Goal: Information Seeking & Learning: Find specific fact

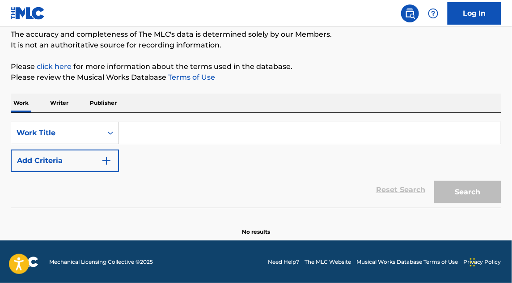
scroll to position [77, 0]
click at [195, 127] on input "Search Form" at bounding box center [310, 132] width 382 height 21
paste input "Get Ready for This"
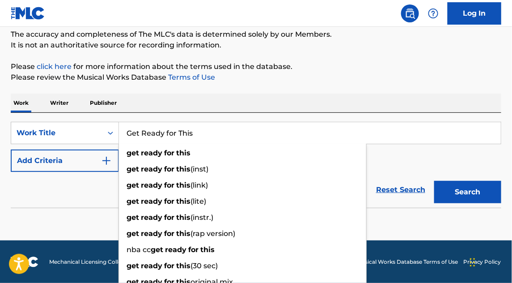
type input "Get Ready for This"
click at [89, 160] on button "Add Criteria" at bounding box center [65, 160] width 108 height 22
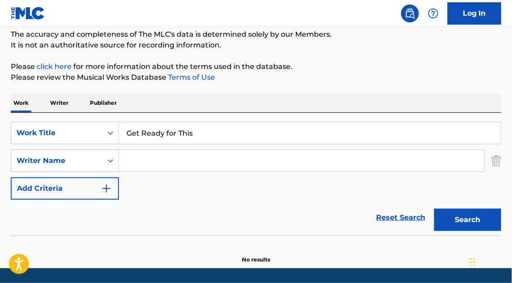
click at [176, 163] on input "Search Form" at bounding box center [301, 160] width 365 height 21
paste input "[PERSON_NAME]"
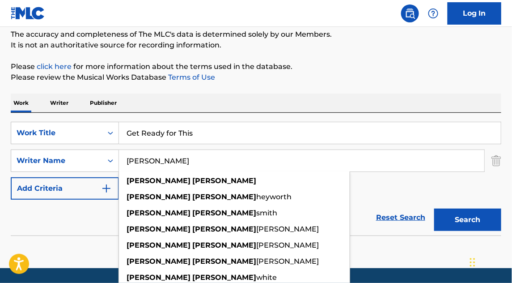
type input "[PERSON_NAME]"
click at [451, 216] on button "Search" at bounding box center [467, 219] width 67 height 22
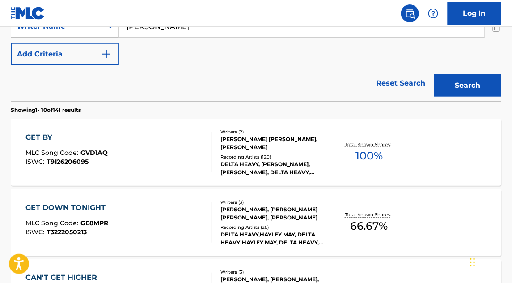
scroll to position [33, 0]
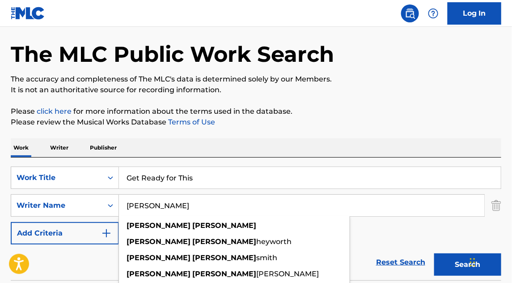
drag, startPoint x: 191, startPoint y: 207, endPoint x: 122, endPoint y: 203, distance: 68.5
click at [122, 203] on input "[PERSON_NAME]" at bounding box center [301, 205] width 365 height 21
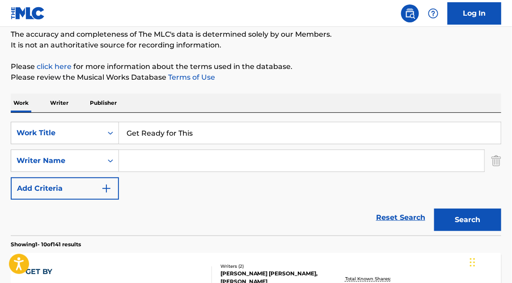
scroll to position [122, 0]
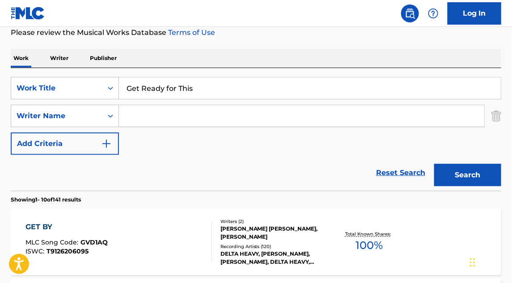
click at [460, 179] on button "Search" at bounding box center [467, 175] width 67 height 22
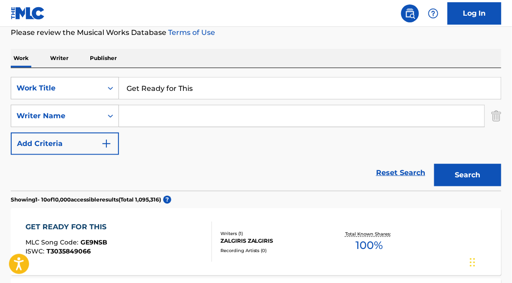
click at [131, 112] on input "Search Form" at bounding box center [301, 115] width 365 height 21
paste input "[PERSON_NAME]"
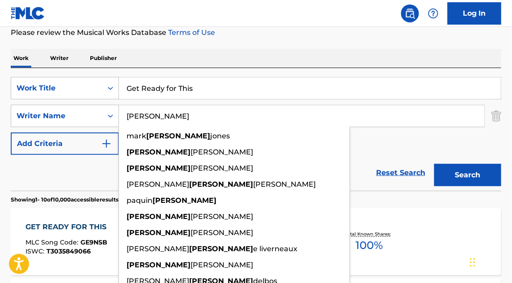
type input "[PERSON_NAME]"
click at [464, 178] on button "Search" at bounding box center [467, 175] width 67 height 22
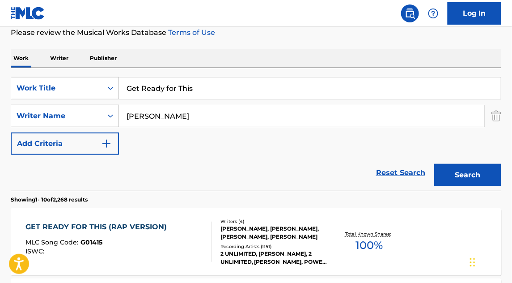
scroll to position [167, 0]
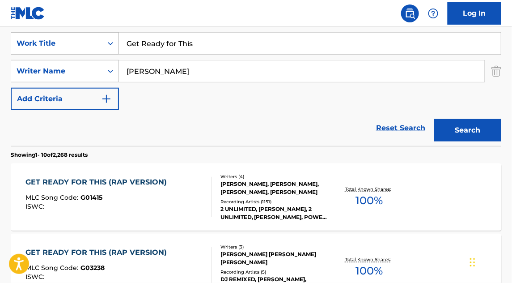
drag, startPoint x: 203, startPoint y: 40, endPoint x: 73, endPoint y: 45, distance: 129.3
click at [73, 45] on div "SearchWithCriteria4b4bbb15-0ad8-4c18-96ba-004dc4c1f18a Work Title Get Ready for…" at bounding box center [256, 43] width 491 height 22
paste input "[US_STATE] LOVE"
type input "[US_STATE] LOVE"
drag, startPoint x: 181, startPoint y: 70, endPoint x: 72, endPoint y: 60, distance: 109.1
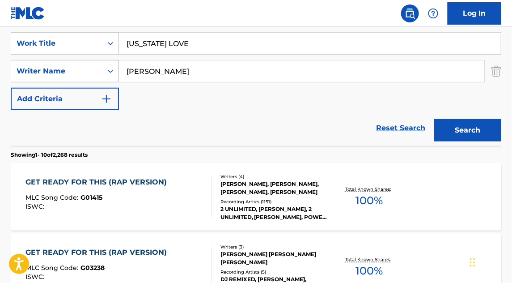
click at [62, 60] on div "SearchWithCriteriaf3abdf98-7665-4df9-8f12-23c54ccaeef5 Writer Name [PERSON_NAME]" at bounding box center [256, 71] width 491 height 22
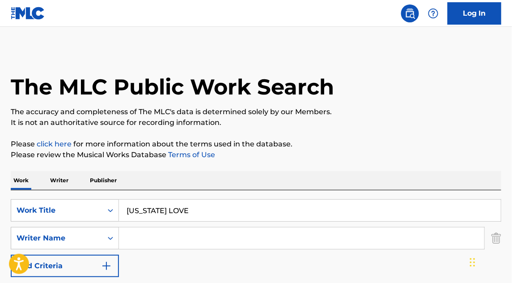
scroll to position [45, 0]
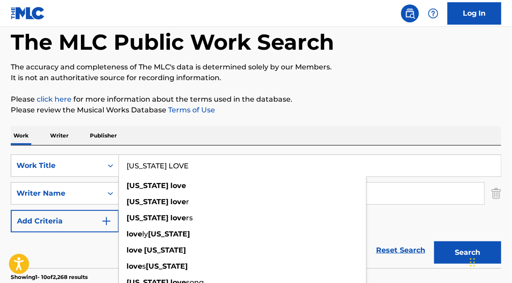
drag, startPoint x: 206, startPoint y: 170, endPoint x: 30, endPoint y: 140, distance: 178.7
paste input "HANGES"
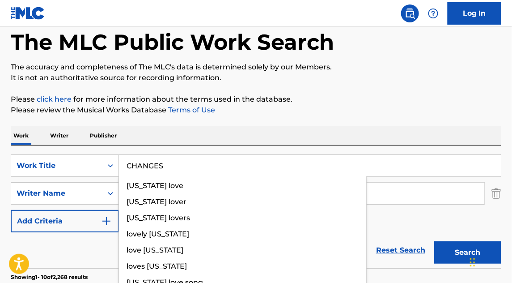
type input "CHANGES"
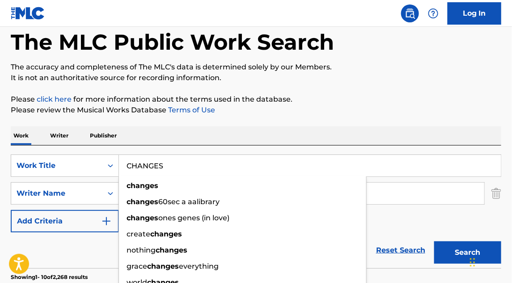
click at [24, 245] on div "Reset Search Search" at bounding box center [256, 250] width 491 height 36
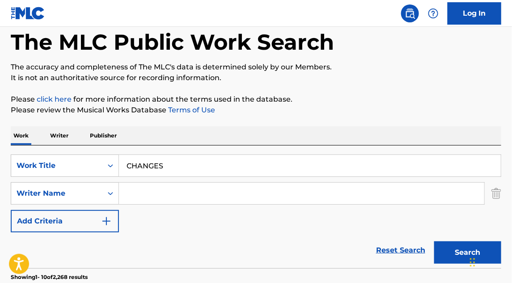
click at [160, 200] on input "Search Form" at bounding box center [301, 192] width 365 height 21
paste input "[PERSON_NAME]"
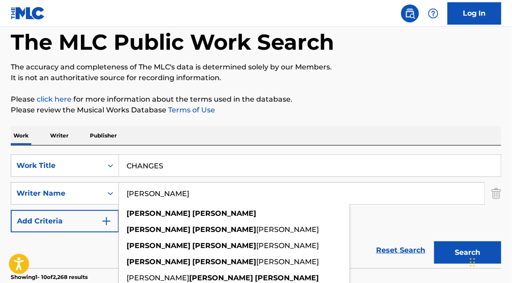
click at [448, 253] on button "Search" at bounding box center [467, 252] width 67 height 22
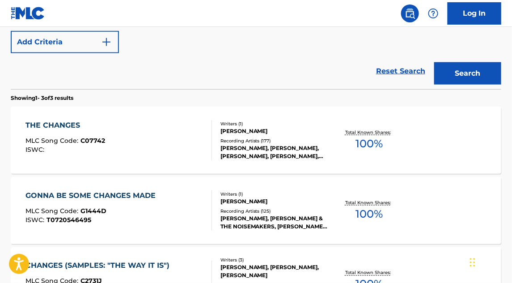
scroll to position [89, 0]
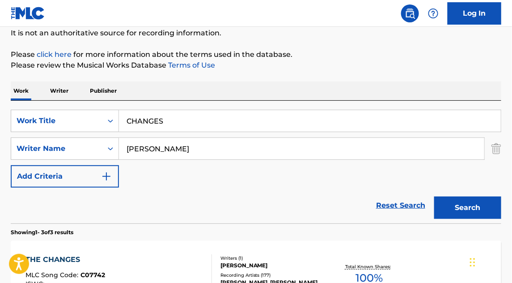
click at [211, 152] on input "[PERSON_NAME]" at bounding box center [301, 148] width 365 height 21
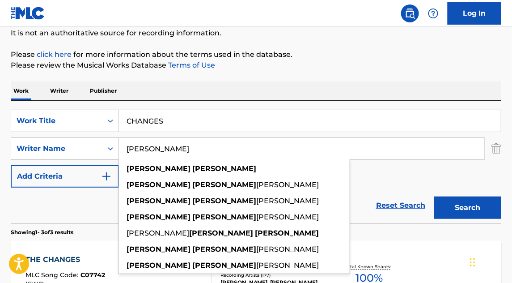
paste input "[PERSON_NAME]"
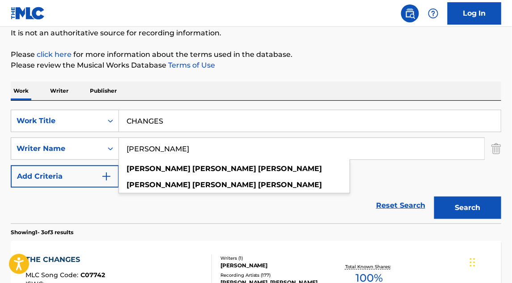
click at [458, 202] on button "Search" at bounding box center [467, 207] width 67 height 22
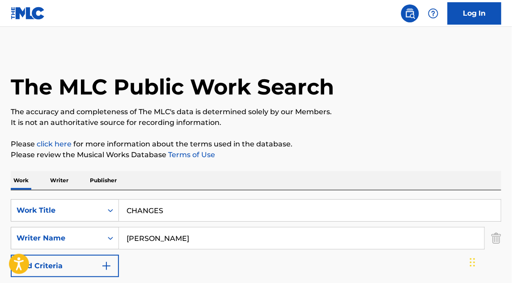
scroll to position [45, 0]
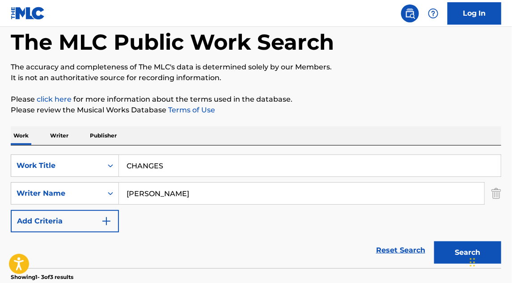
drag, startPoint x: 259, startPoint y: 192, endPoint x: 47, endPoint y: 181, distance: 212.3
click at [47, 181] on div "SearchWithCriteria4b4bbb15-0ad8-4c18-96ba-004dc4c1f18a Work Title CHANGES Searc…" at bounding box center [256, 193] width 491 height 78
paste input "Search Form"
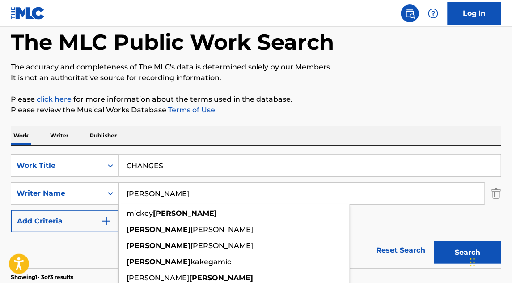
paste input "[PERSON_NAME]"
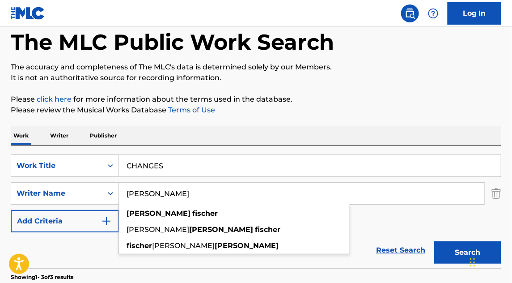
type input "[PERSON_NAME]"
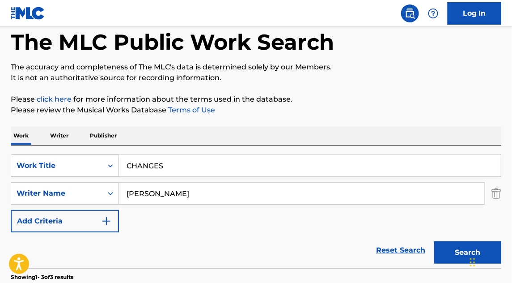
drag, startPoint x: 177, startPoint y: 169, endPoint x: 97, endPoint y: 162, distance: 80.8
click at [85, 162] on div "SearchWithCriteria4b4bbb15-0ad8-4c18-96ba-004dc4c1f18a Work Title CHANGES" at bounding box center [256, 165] width 491 height 22
paste input "HOW DO YOU WANT IT"
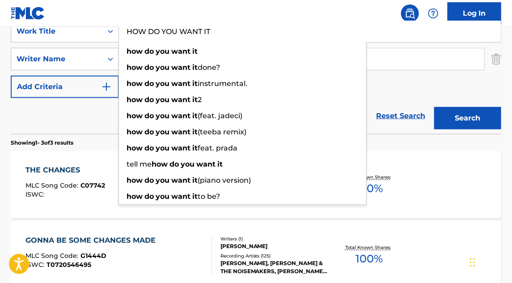
type input "HOW DO YOU WANT IT"
click at [449, 120] on button "Search" at bounding box center [467, 118] width 67 height 22
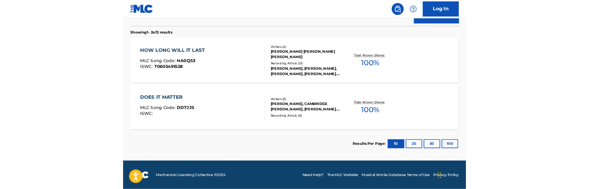
scroll to position [140, 0]
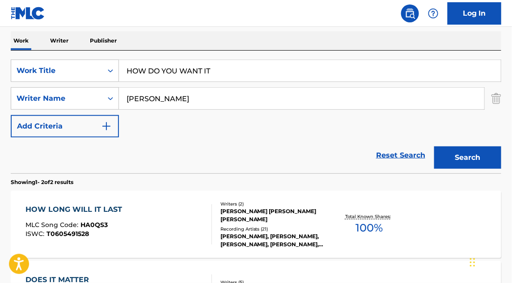
click at [233, 72] on input "HOW DO YOU WANT IT" at bounding box center [310, 70] width 382 height 21
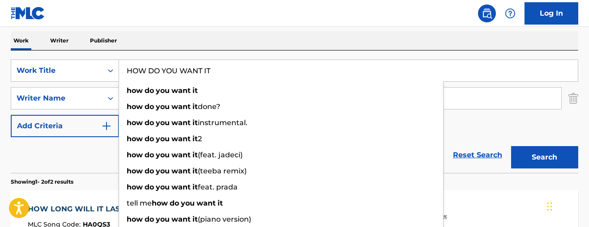
click at [28, 154] on div "Reset Search Search" at bounding box center [294, 155] width 567 height 36
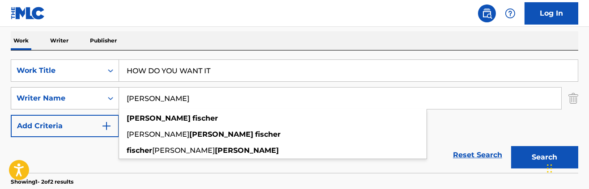
drag, startPoint x: 204, startPoint y: 96, endPoint x: 34, endPoint y: 92, distance: 170.0
click at [34, 92] on div "SearchWithCriteriaf3abdf98-7665-4df9-8f12-23c54ccaeef5 Writer Name [PERSON_NAME…" at bounding box center [294, 98] width 567 height 22
paste input "[PERSON_NAME]"
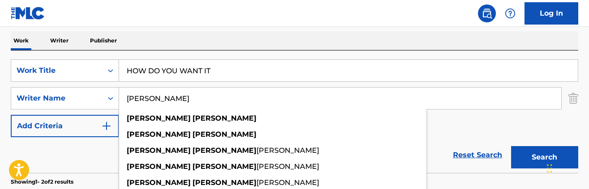
click at [512, 153] on button "Search" at bounding box center [544, 157] width 67 height 22
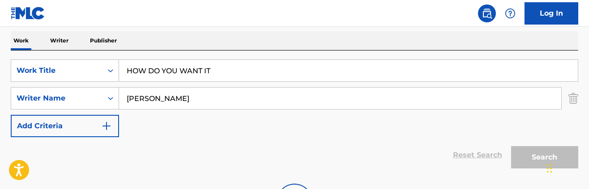
click at [223, 73] on input "HOW DO YOU WANT IT" at bounding box center [348, 70] width 458 height 21
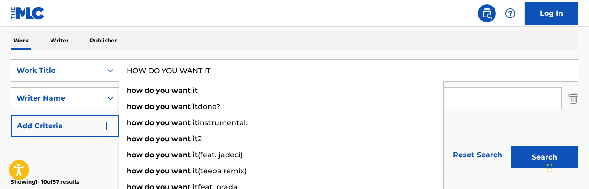
scroll to position [229, 0]
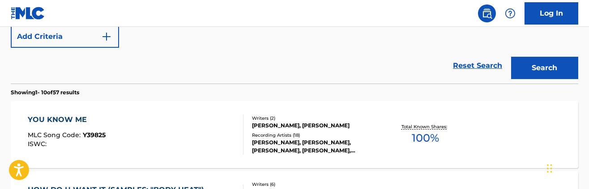
click at [76, 65] on div "Reset Search Search" at bounding box center [294, 66] width 567 height 36
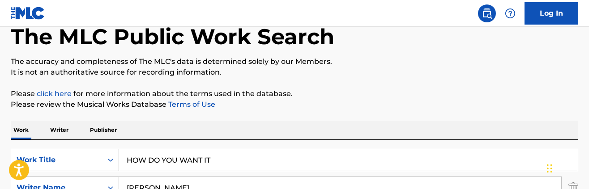
scroll to position [95, 0]
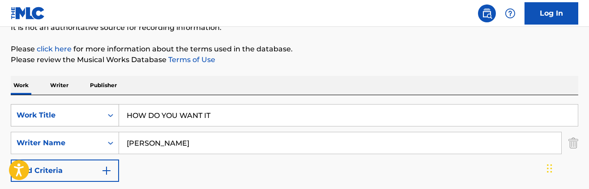
drag, startPoint x: 195, startPoint y: 144, endPoint x: 31, endPoint y: 124, distance: 164.5
click at [28, 125] on div "SearchWithCriteria4b4bbb15-0ad8-4c18-96ba-004dc4c1f18a Work Title HOW DO YOU WA…" at bounding box center [294, 143] width 567 height 78
paste input "[PERSON_NAME]"
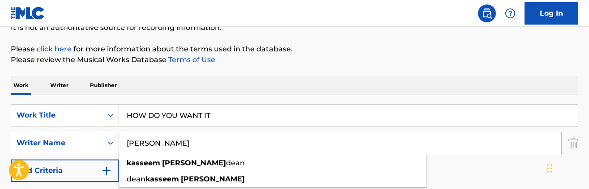
type input "[PERSON_NAME]"
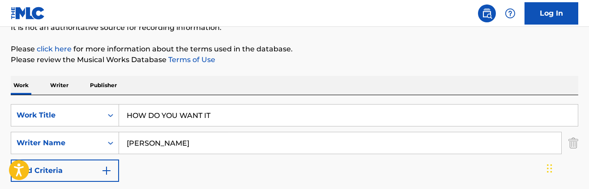
drag, startPoint x: 138, startPoint y: 105, endPoint x: 5, endPoint y: 90, distance: 133.6
click at [0, 90] on html "Accessibility Screen-Reader Guide, Feedback, and Issue Reporting | New window C…" at bounding box center [294, -1] width 589 height 189
paste input "UNTOUCHABLE"
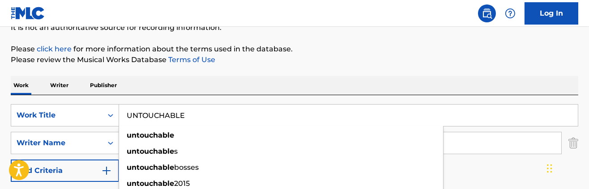
type input "UNTOUCHABLE"
click at [283, 77] on div "Work Writer Publisher" at bounding box center [294, 85] width 567 height 19
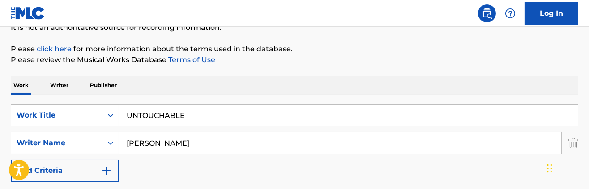
scroll to position [184, 0]
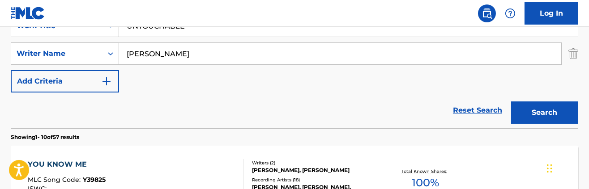
click at [512, 110] on button "Search" at bounding box center [544, 113] width 67 height 22
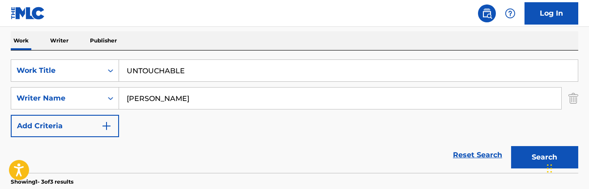
scroll to position [95, 0]
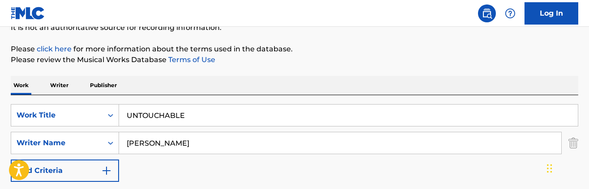
drag, startPoint x: 155, startPoint y: 137, endPoint x: 39, endPoint y: 129, distance: 116.1
click at [39, 129] on div "SearchWithCriteria4b4bbb15-0ad8-4c18-96ba-004dc4c1f18a Work Title UNTOUCHABLE S…" at bounding box center [294, 143] width 567 height 78
paste input "[PERSON_NAME]"
type input "[PERSON_NAME]"
drag, startPoint x: 203, startPoint y: 116, endPoint x: 60, endPoint y: 99, distance: 144.6
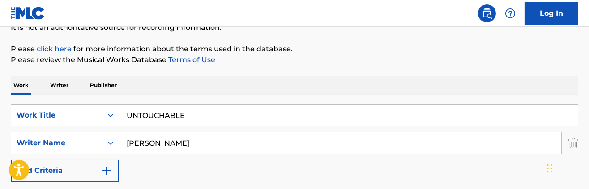
click at [60, 99] on div "SearchWithCriteria4b4bbb15-0ad8-4c18-96ba-004dc4c1f18a Work Title UNTOUCHABLE S…" at bounding box center [294, 156] width 567 height 123
paste input "NO MOrE"
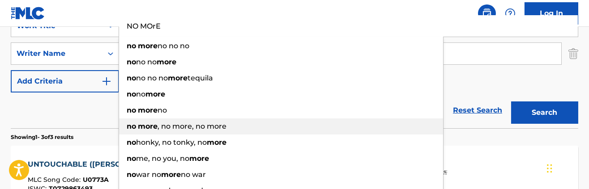
scroll to position [274, 0]
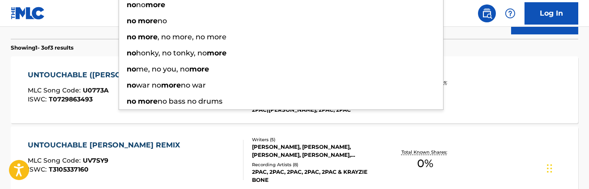
click at [510, 45] on section "Showing 1 - 3 of 3 results" at bounding box center [294, 45] width 567 height 13
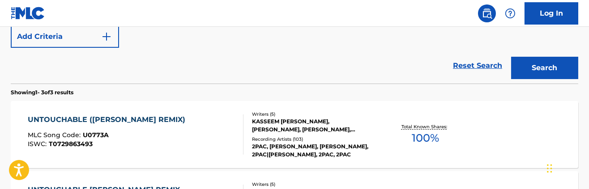
click at [512, 69] on button "Search" at bounding box center [544, 68] width 67 height 22
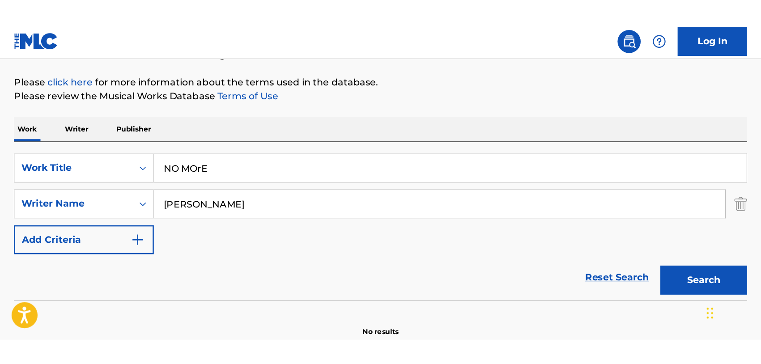
scroll to position [24, 0]
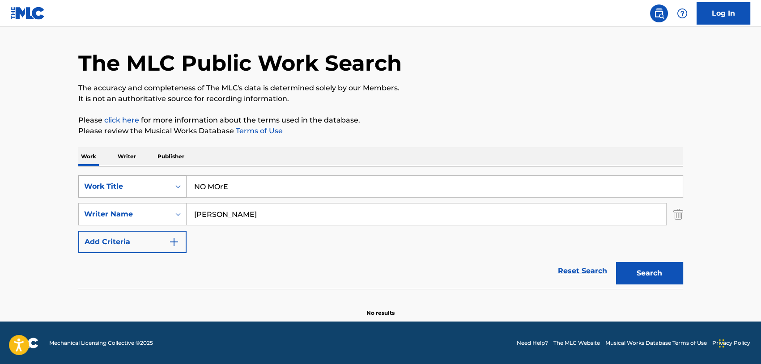
drag, startPoint x: 228, startPoint y: 182, endPoint x: 130, endPoint y: 177, distance: 98.6
click at [122, 175] on div "SearchWithCriteria4b4bbb15-0ad8-4c18-96ba-004dc4c1f18a Work Title NO MOrE" at bounding box center [380, 186] width 605 height 22
paste input "I DO"
type input "I DO"
drag, startPoint x: 177, startPoint y: 209, endPoint x: 112, endPoint y: 203, distance: 65.6
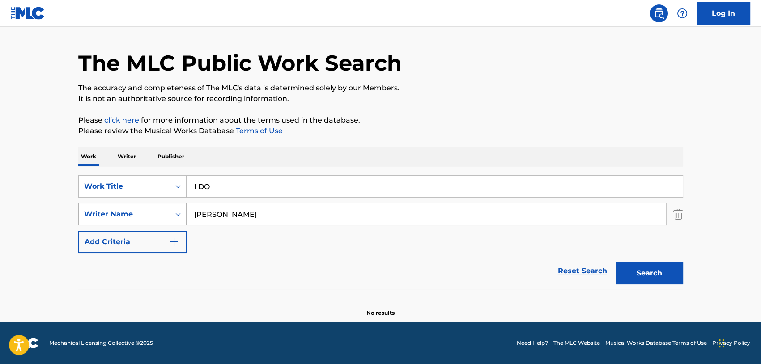
click at [112, 203] on div "SearchWithCriteriaf3abdf98-7665-4df9-8f12-23c54ccaeef5 Writer Name [PERSON_NAME]" at bounding box center [380, 214] width 605 height 22
paste input "[PERSON_NAME]"
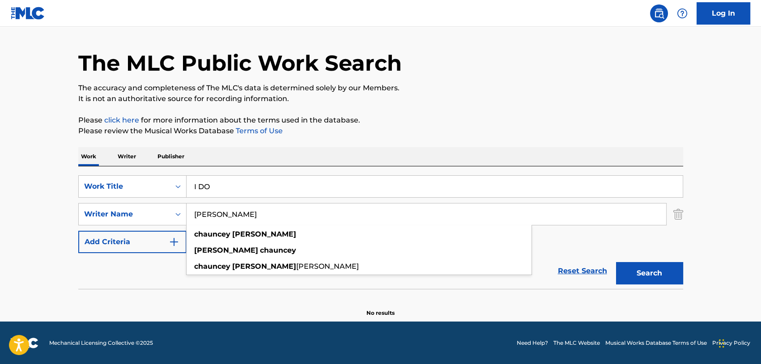
paste input "[PERSON_NAME]"
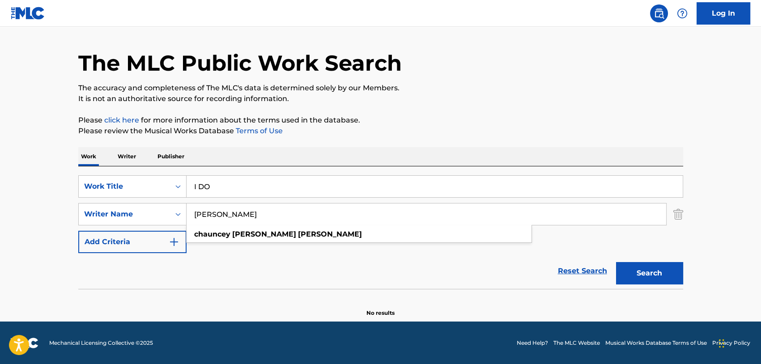
click at [512, 262] on button "Search" at bounding box center [649, 273] width 67 height 22
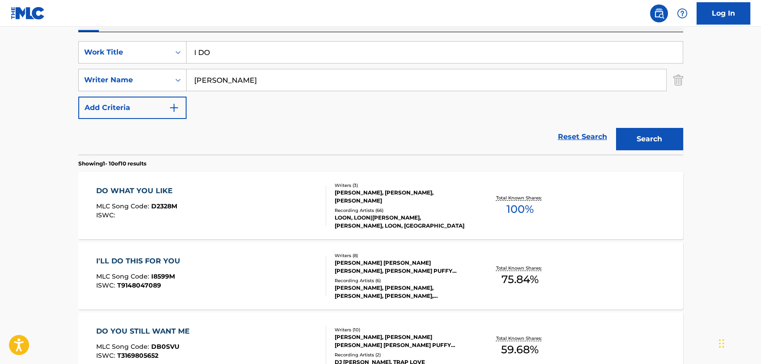
scroll to position [113, 0]
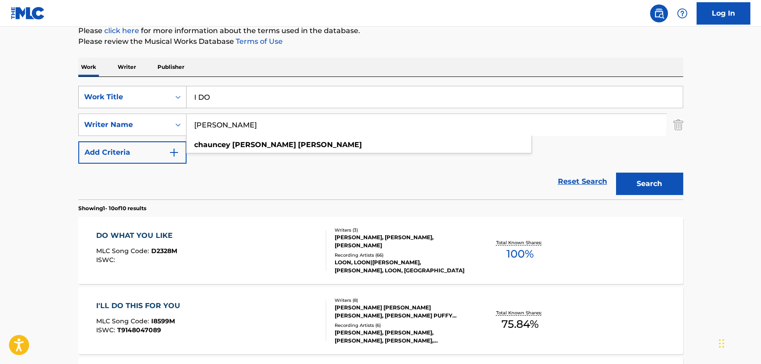
drag, startPoint x: 311, startPoint y: 124, endPoint x: 81, endPoint y: 106, distance: 231.0
click at [81, 106] on div "SearchWithCriteria4b4bbb15-0ad8-4c18-96ba-004dc4c1f18a Work Title I DO SearchWi…" at bounding box center [380, 125] width 605 height 78
paste input "[PERSON_NAME]"
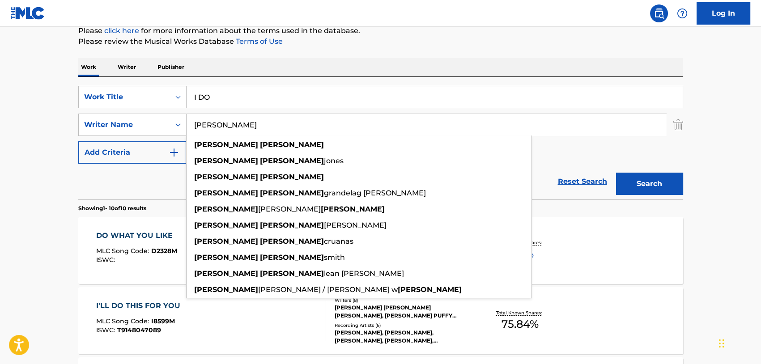
type input "[PERSON_NAME]"
click at [512, 184] on button "Search" at bounding box center [649, 184] width 67 height 22
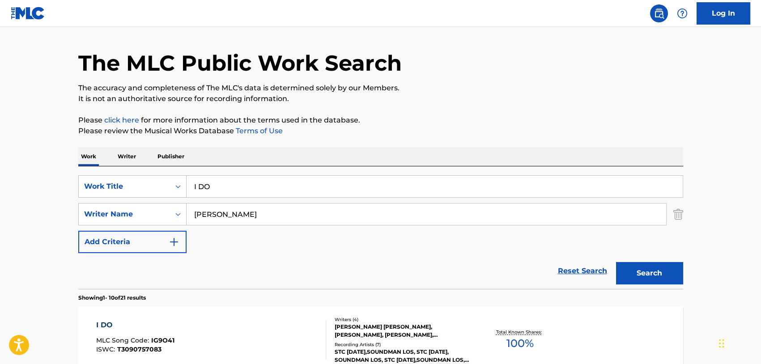
scroll to position [0, 0]
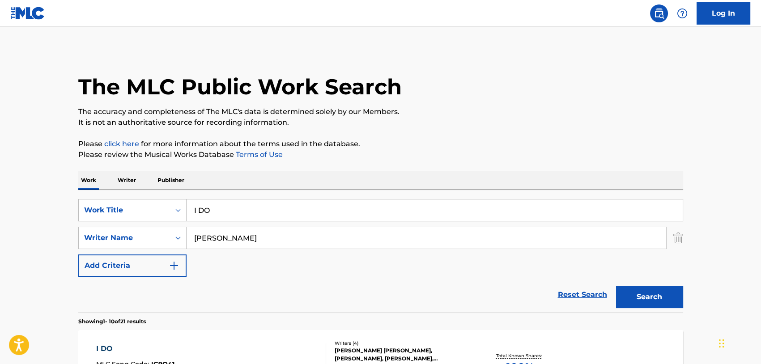
drag, startPoint x: 170, startPoint y: 199, endPoint x: 153, endPoint y: 195, distance: 18.3
click at [153, 195] on div "SearchWithCriteria4b4bbb15-0ad8-4c18-96ba-004dc4c1f18a Work Title I DO SearchWi…" at bounding box center [380, 251] width 605 height 123
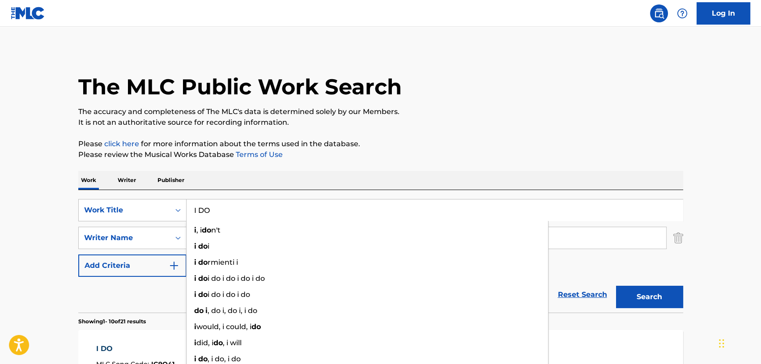
paste input "CLOSE TO YOU"
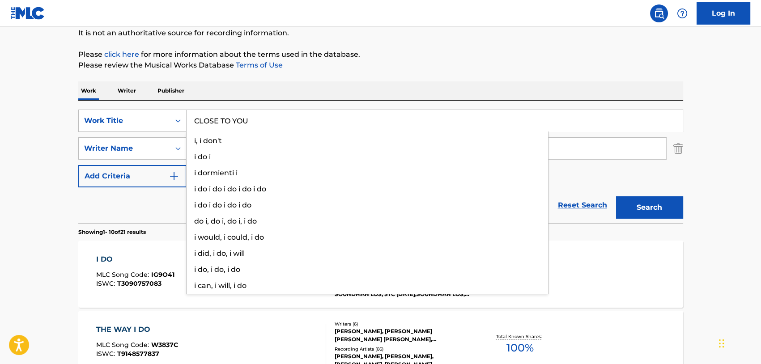
type input "CLOSE TO YOU"
click at [512, 208] on button "Search" at bounding box center [649, 207] width 67 height 22
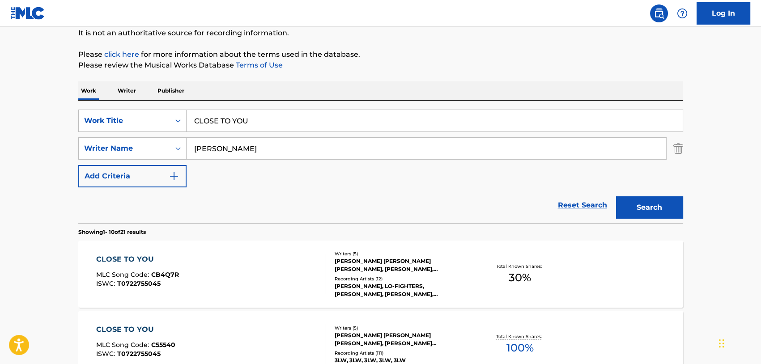
scroll to position [134, 0]
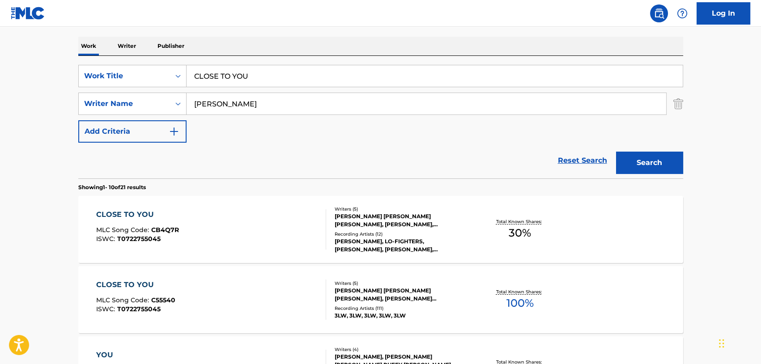
click at [127, 211] on div "CLOSE TO YOU" at bounding box center [137, 214] width 83 height 11
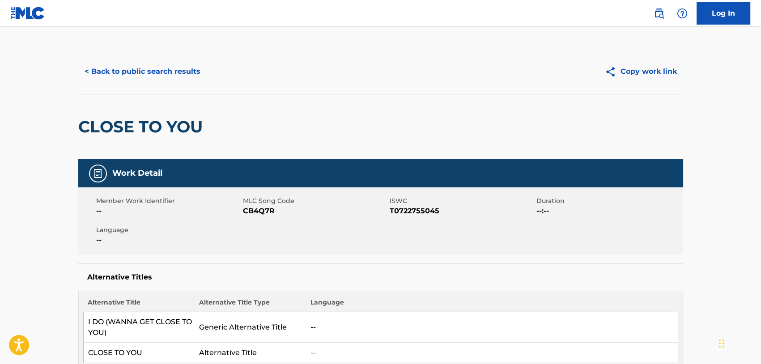
click at [125, 77] on button "< Back to public search results" at bounding box center [142, 71] width 128 height 22
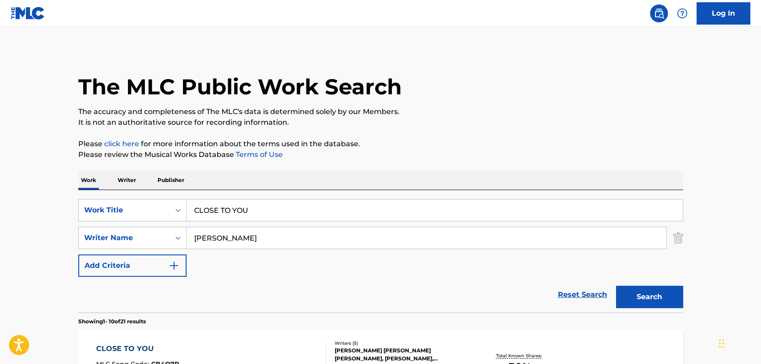
scroll to position [134, 0]
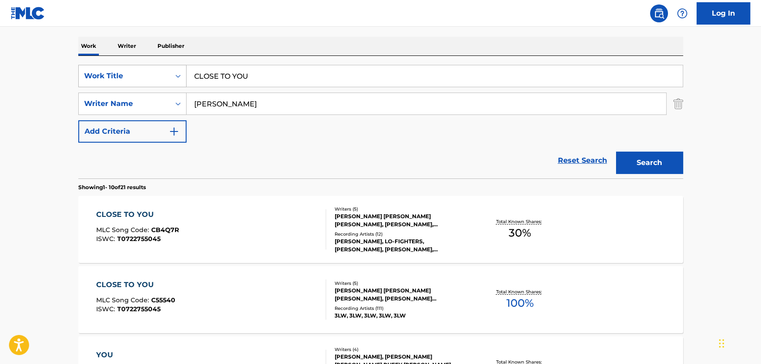
drag, startPoint x: 269, startPoint y: 79, endPoint x: 137, endPoint y: 71, distance: 132.6
click at [137, 71] on div "SearchWithCriteria4b4bbb15-0ad8-4c18-96ba-004dc4c1f18a Work Title CLOSE TO YOU" at bounding box center [380, 76] width 605 height 22
paste input "WHAT I LIKE ABOUT"
type input "WHAT I LIKE ABOUT YOU"
drag, startPoint x: 293, startPoint y: 106, endPoint x: 99, endPoint y: 92, distance: 194.6
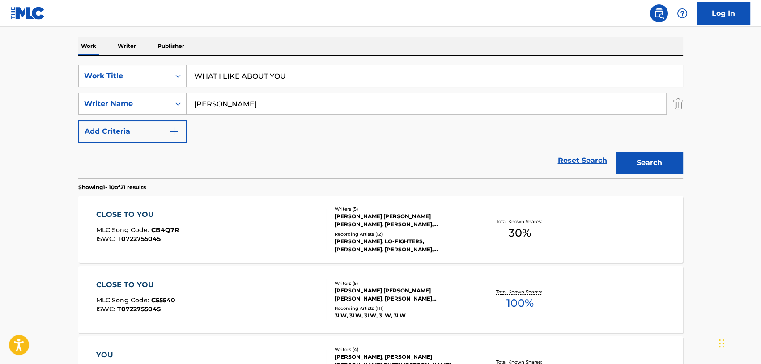
click at [99, 92] on div "SearchWithCriteria4b4bbb15-0ad8-4c18-96ba-004dc4c1f18a Work Title WHAT I LIKE A…" at bounding box center [380, 104] width 605 height 78
paste input "[PERSON_NAME]"
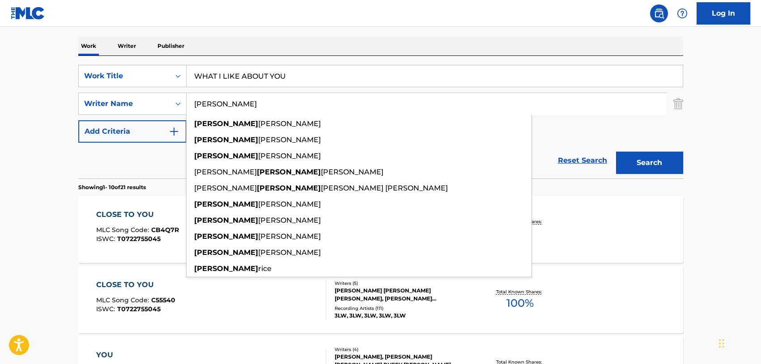
paste input "MARINOS"
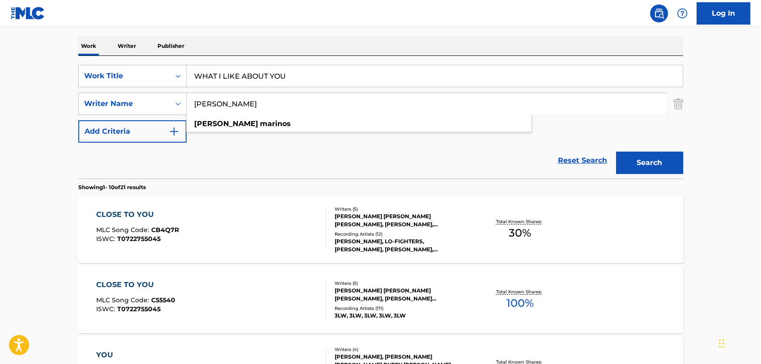
type input "[PERSON_NAME]"
click at [512, 152] on button "Search" at bounding box center [649, 163] width 67 height 22
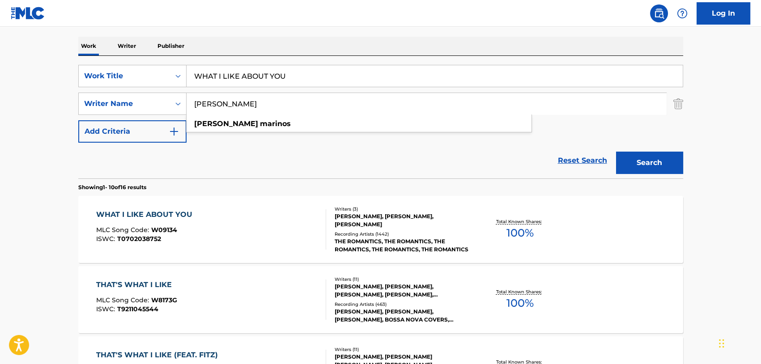
scroll to position [179, 0]
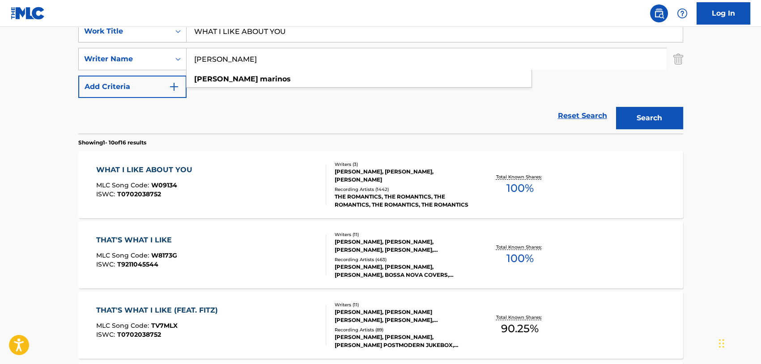
click at [157, 169] on div "WHAT I LIKE ABOUT YOU" at bounding box center [146, 170] width 101 height 11
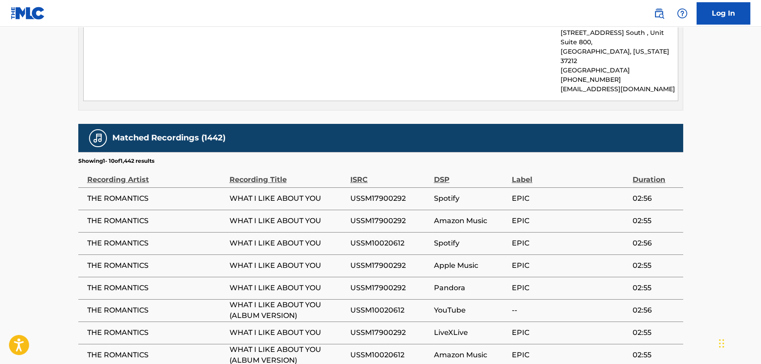
scroll to position [619, 0]
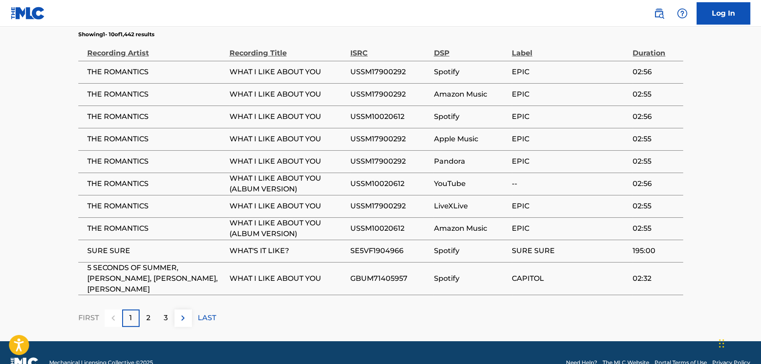
click at [149, 282] on p "2" at bounding box center [148, 318] width 4 height 11
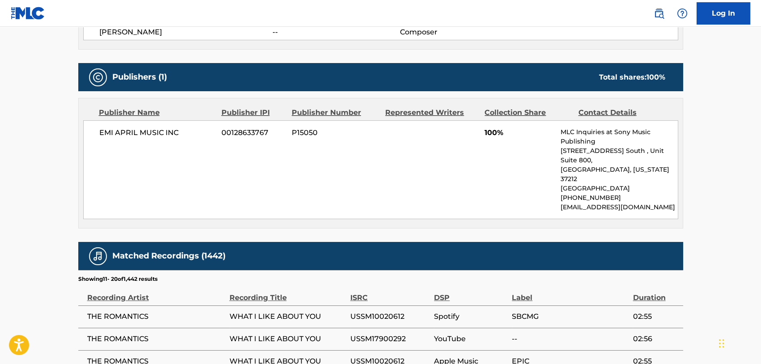
scroll to position [608, 0]
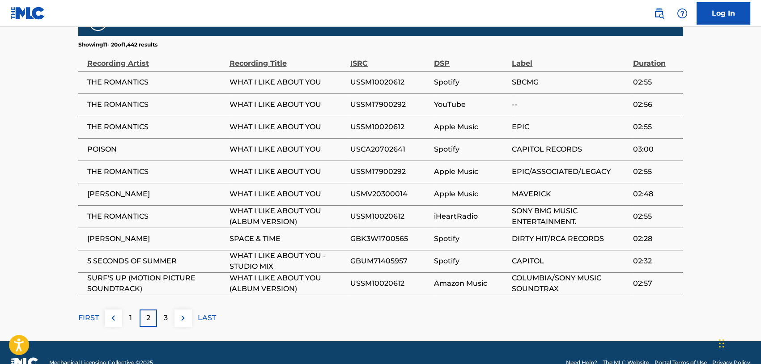
click at [131, 282] on p "1" at bounding box center [130, 318] width 3 height 11
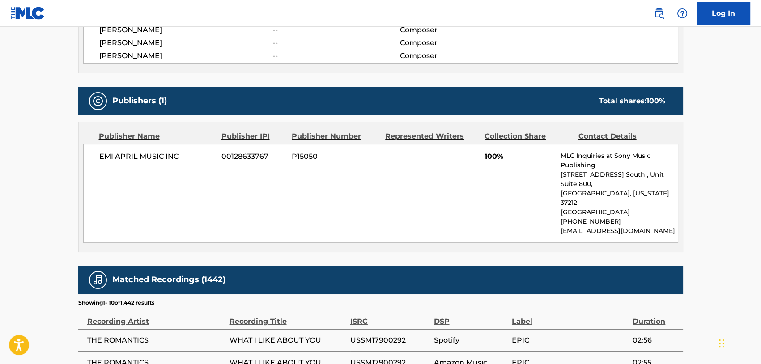
scroll to position [0, 0]
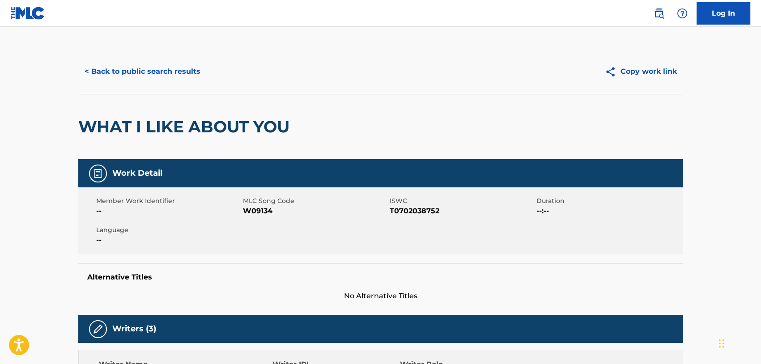
click at [163, 73] on button "< Back to public search results" at bounding box center [142, 71] width 128 height 22
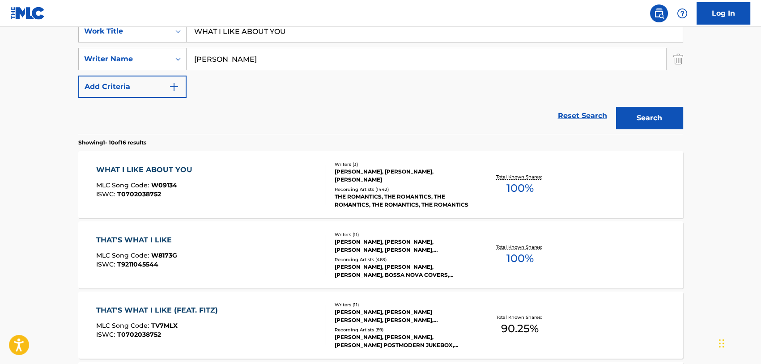
scroll to position [45, 0]
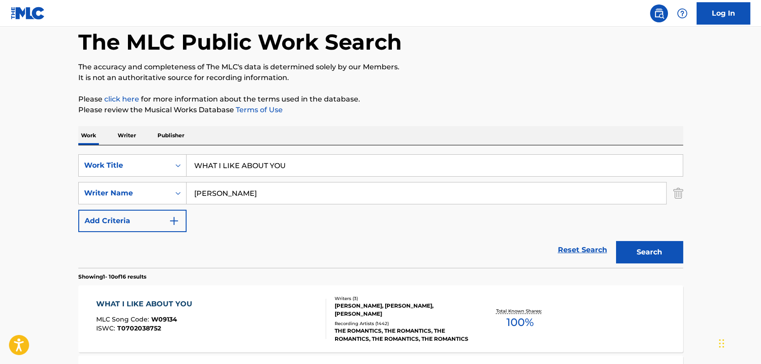
drag, startPoint x: 298, startPoint y: 166, endPoint x: 76, endPoint y: 134, distance: 224.6
paste input "TAKE ON ME"
type input "TAKE ON ME"
drag, startPoint x: 267, startPoint y: 196, endPoint x: 119, endPoint y: 183, distance: 148.1
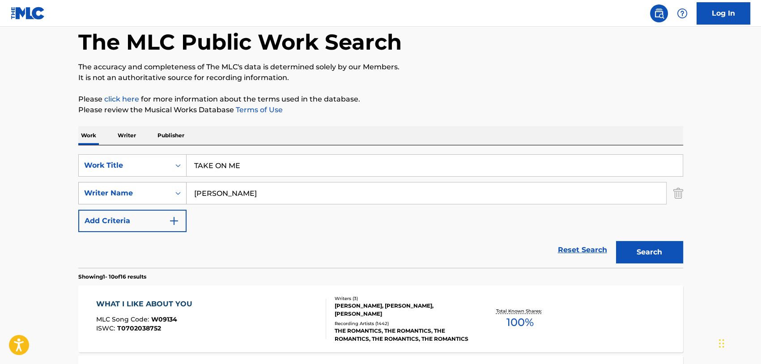
click at [131, 185] on div "SearchWithCriteriaf3abdf98-7665-4df9-8f12-23c54ccaeef5 Writer Name [PERSON_NAME]" at bounding box center [380, 193] width 605 height 22
paste input "MAGS"
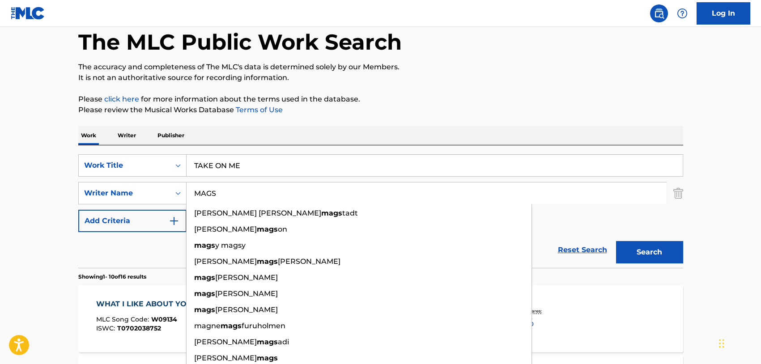
paste input "FURUHOLMEN"
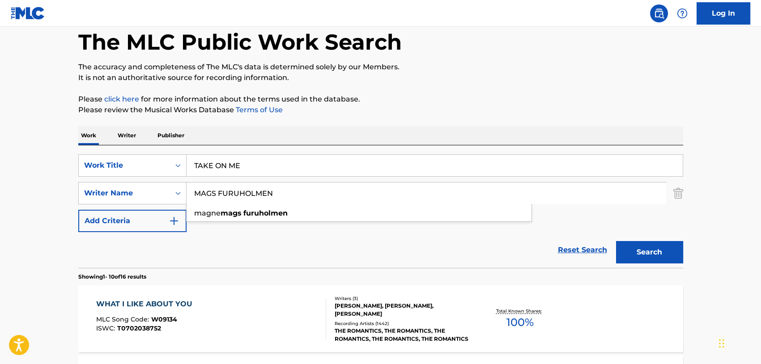
click at [512, 241] on button "Search" at bounding box center [649, 252] width 67 height 22
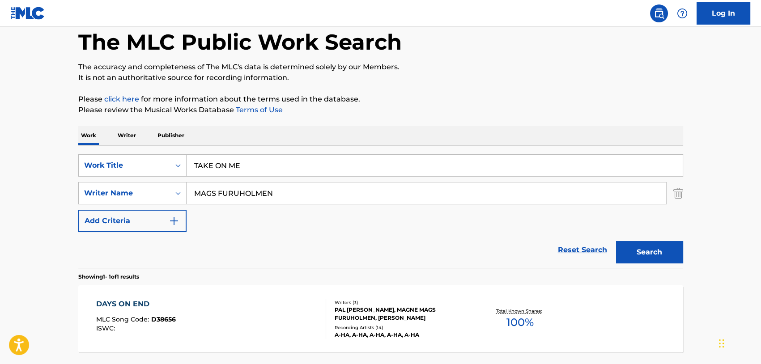
scroll to position [89, 0]
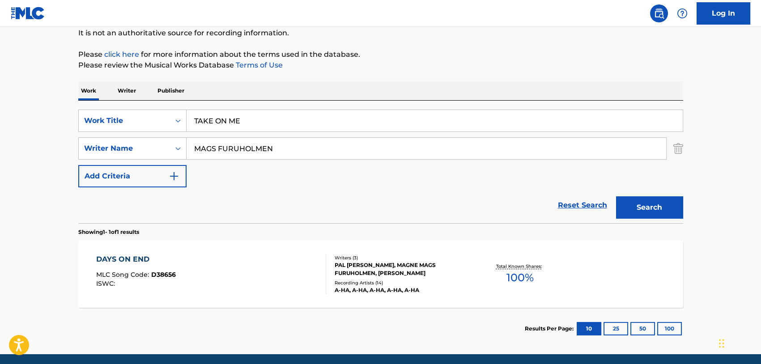
drag, startPoint x: 215, startPoint y: 149, endPoint x: 321, endPoint y: 148, distance: 106.0
click at [319, 148] on input "MAGS FURUHOLMEN" at bounding box center [425, 148] width 479 height 21
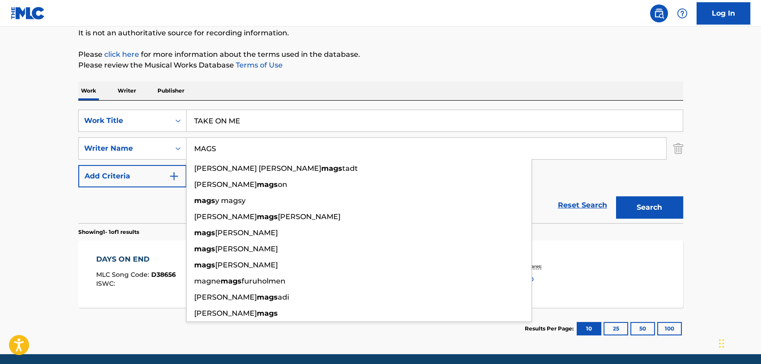
type input "MAGS"
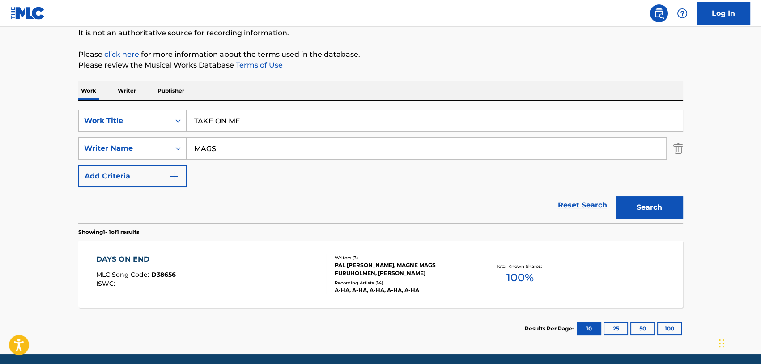
click at [512, 208] on button "Search" at bounding box center [649, 207] width 67 height 22
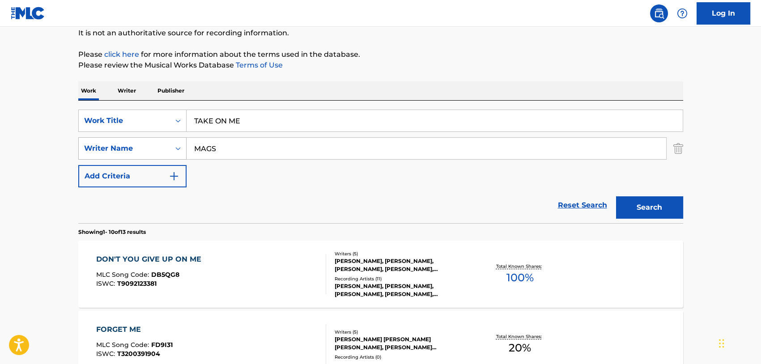
drag, startPoint x: 242, startPoint y: 148, endPoint x: 126, endPoint y: 148, distance: 116.7
click at [126, 148] on div "SearchWithCriteriaf3abdf98-7665-4df9-8f12-23c54ccaeef5 Writer Name MAGS" at bounding box center [380, 148] width 605 height 22
click at [512, 211] on button "Search" at bounding box center [649, 207] width 67 height 22
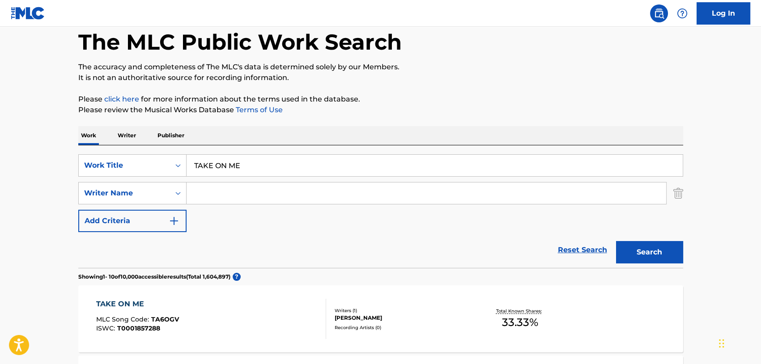
scroll to position [0, 0]
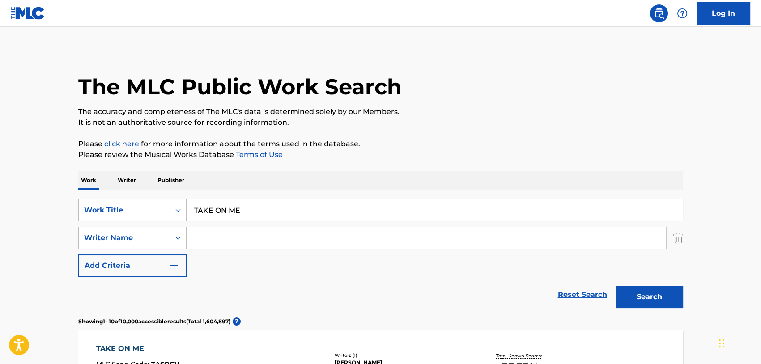
click at [242, 239] on input "Search Form" at bounding box center [425, 237] width 479 height 21
paste input "[PERSON_NAME]"
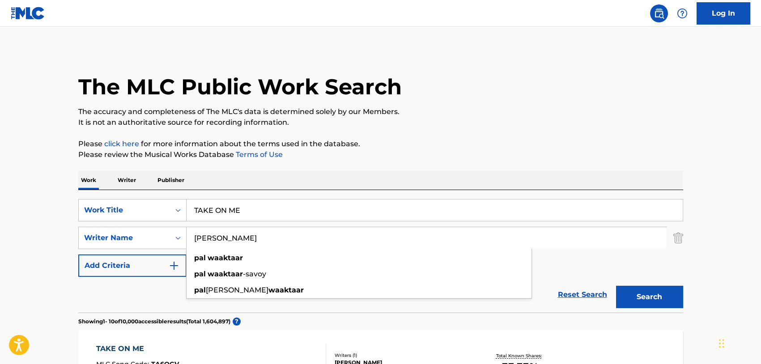
type input "[PERSON_NAME]"
click at [512, 282] on button "Search" at bounding box center [649, 297] width 67 height 22
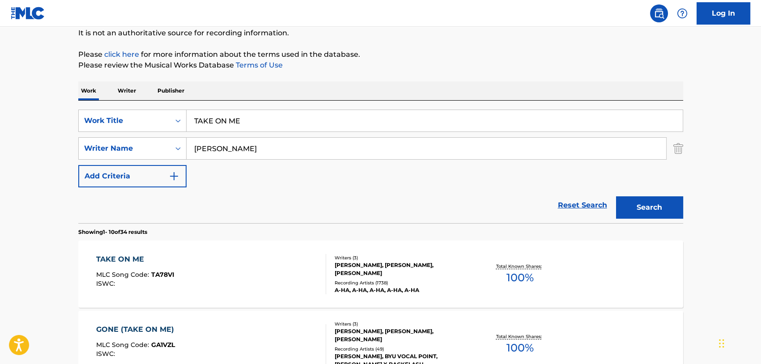
scroll to position [134, 0]
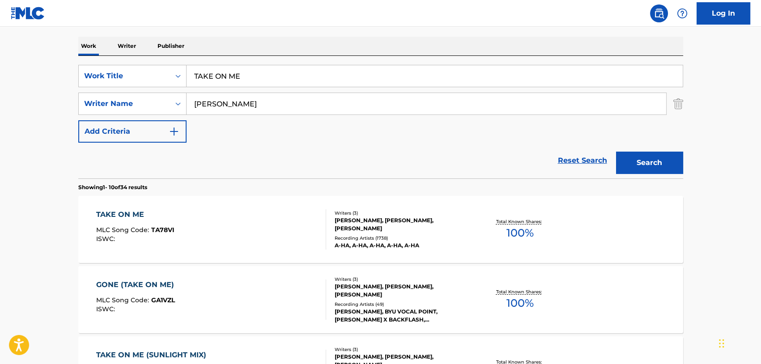
click at [122, 215] on div "TAKE ON ME" at bounding box center [135, 214] width 78 height 11
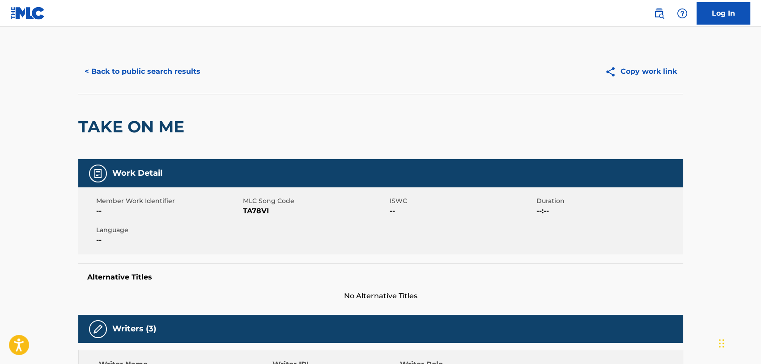
click at [157, 74] on button "< Back to public search results" at bounding box center [142, 71] width 128 height 22
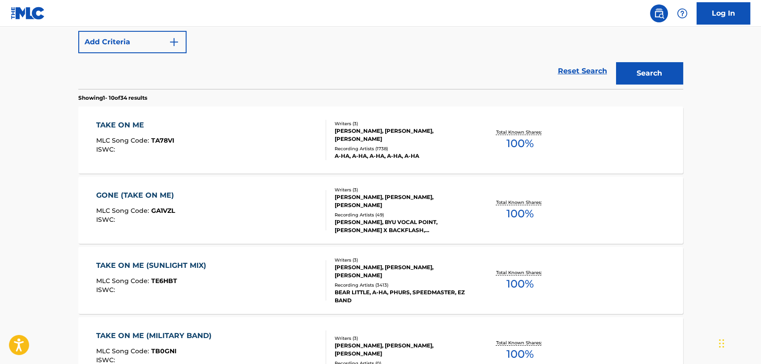
scroll to position [134, 0]
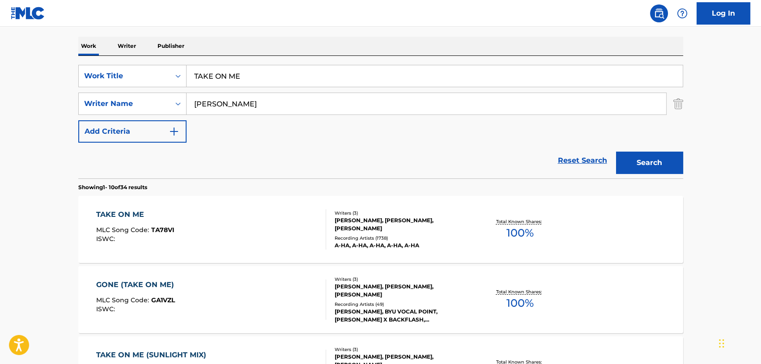
click at [129, 211] on div "TAKE ON ME" at bounding box center [135, 214] width 78 height 11
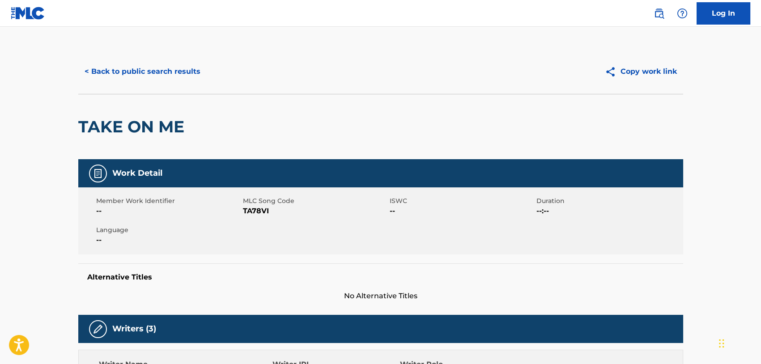
click at [129, 66] on button "< Back to public search results" at bounding box center [142, 71] width 128 height 22
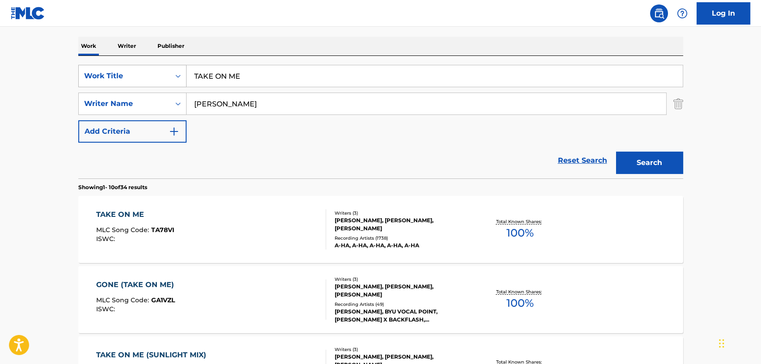
drag, startPoint x: 266, startPoint y: 72, endPoint x: 98, endPoint y: 67, distance: 167.8
click at [98, 67] on div "SearchWithCriteria4b4bbb15-0ad8-4c18-96ba-004dc4c1f18a Work Title TAKE ON ME" at bounding box center [380, 76] width 605 height 22
paste input "(PIANO HEDGEHOG)"
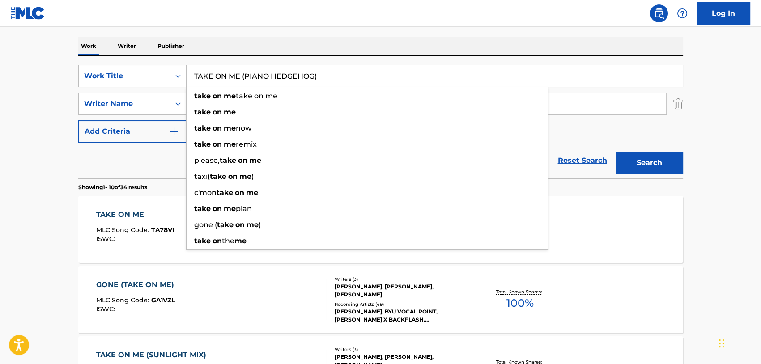
type input "TAKE ON ME (PIANO HEDGEHOG)"
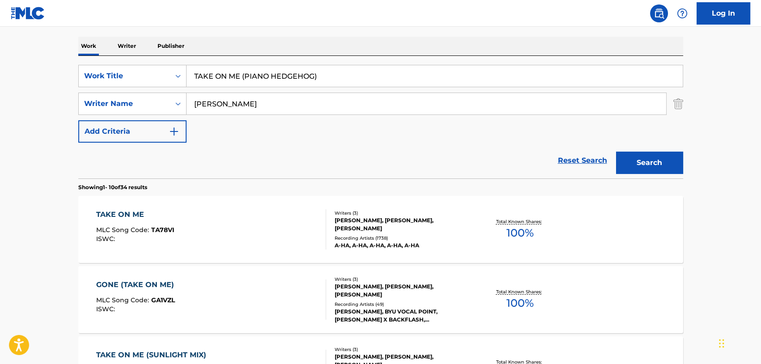
click at [512, 169] on button "Search" at bounding box center [649, 163] width 67 height 22
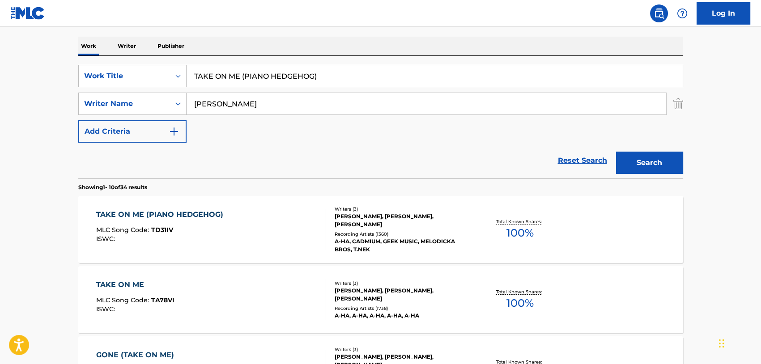
click at [175, 212] on div "TAKE ON ME (PIANO HEDGEHOG)" at bounding box center [161, 214] width 131 height 11
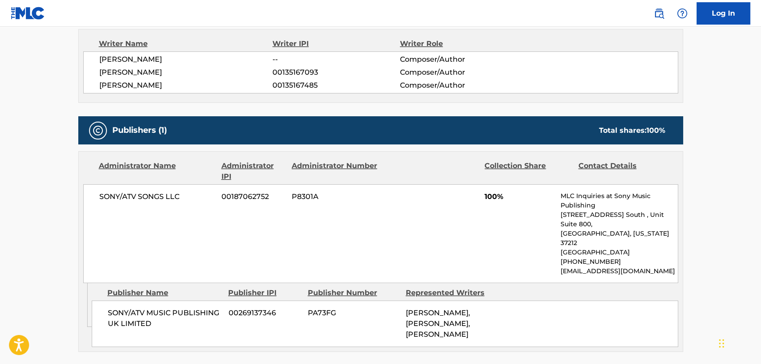
scroll to position [327, 0]
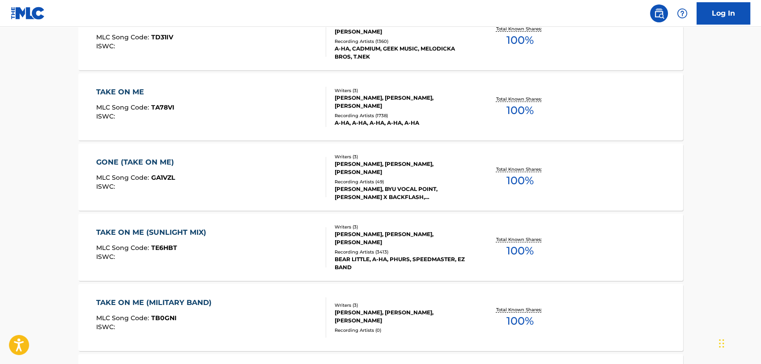
scroll to position [134, 0]
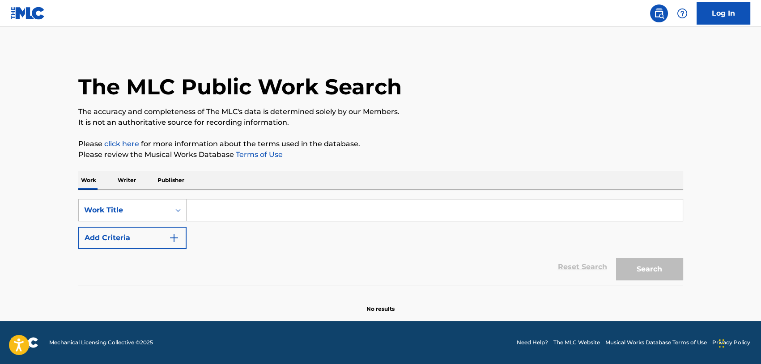
click at [123, 237] on button "Add Criteria" at bounding box center [132, 238] width 108 height 22
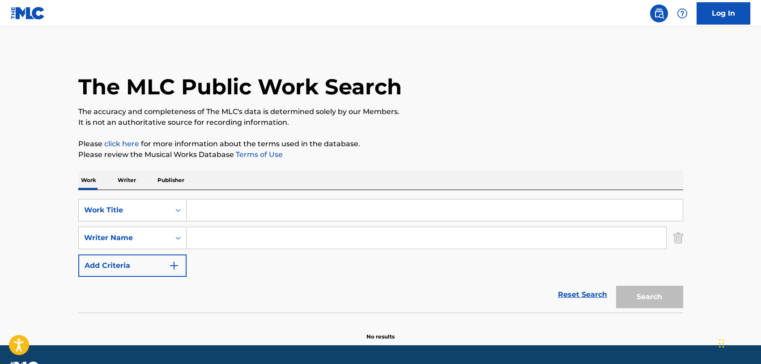
click at [204, 211] on input "Search Form" at bounding box center [434, 209] width 496 height 21
paste input "TAKE ON ME"
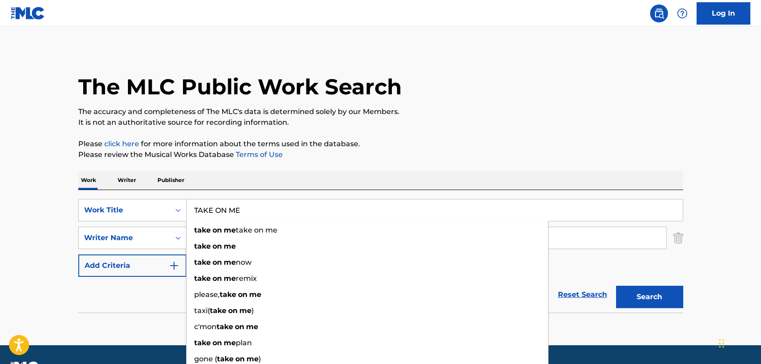
type input "TAKE ON ME"
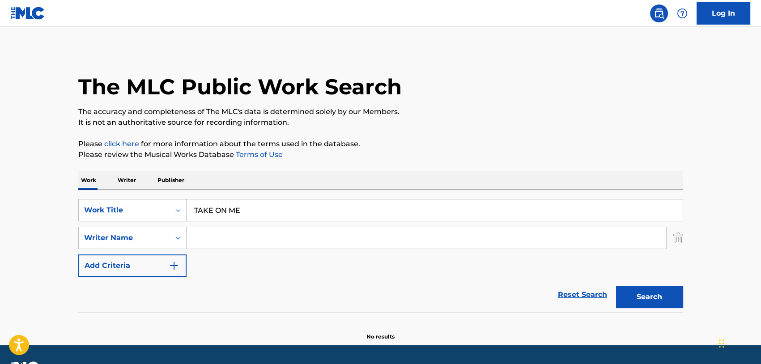
click at [213, 233] on input "Search Form" at bounding box center [425, 237] width 479 height 21
paste input "[PERSON_NAME]"
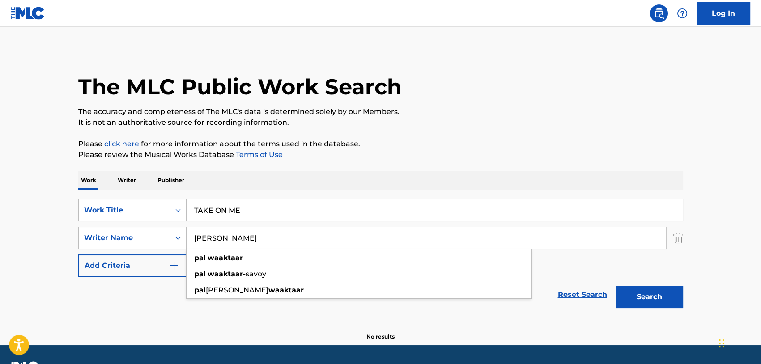
type input "[PERSON_NAME]"
click at [655, 289] on button "Search" at bounding box center [649, 297] width 67 height 22
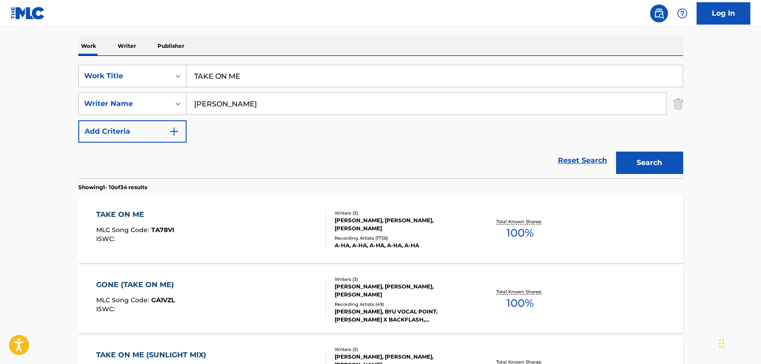
scroll to position [179, 0]
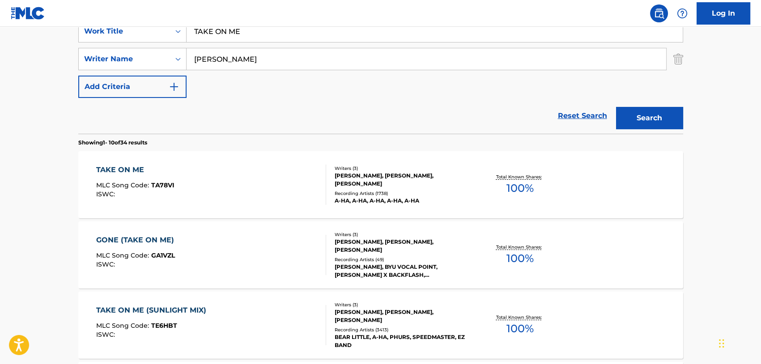
click at [120, 167] on div "TAKE ON ME" at bounding box center [135, 170] width 78 height 11
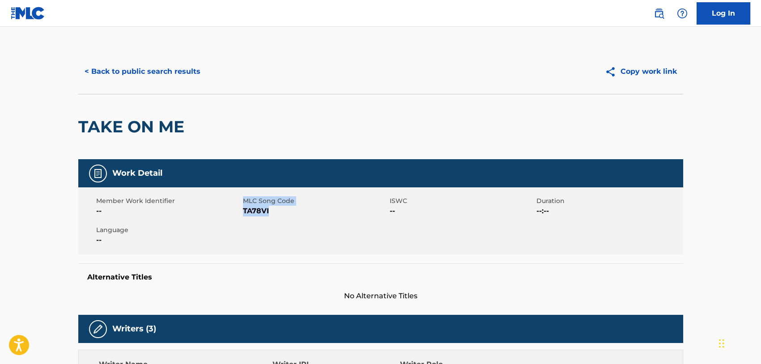
drag, startPoint x: 242, startPoint y: 211, endPoint x: 270, endPoint y: 213, distance: 27.8
click at [270, 213] on div "Member Work Identifier -- MLC Song Code TA78VI ISWC -- Duration --:-- Language …" at bounding box center [380, 220] width 605 height 67
click at [270, 212] on span "TA78VI" at bounding box center [315, 211] width 144 height 11
drag, startPoint x: 243, startPoint y: 211, endPoint x: 272, endPoint y: 211, distance: 29.1
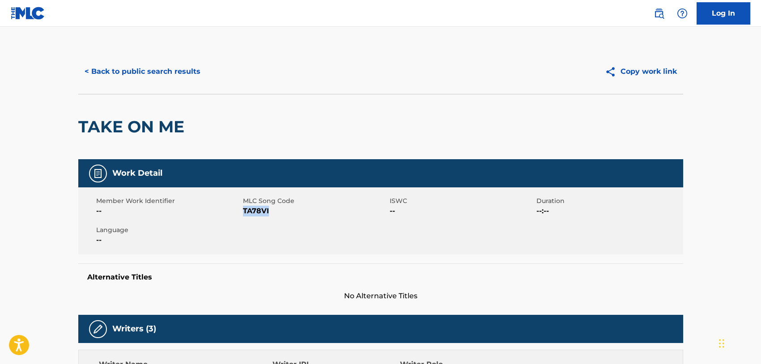
click at [272, 211] on span "TA78VI" at bounding box center [315, 211] width 144 height 11
copy span "TA78VI"
click at [151, 71] on button "< Back to public search results" at bounding box center [142, 71] width 128 height 22
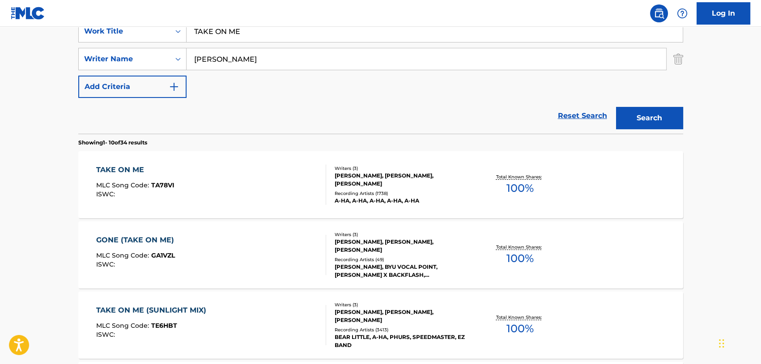
scroll to position [89, 0]
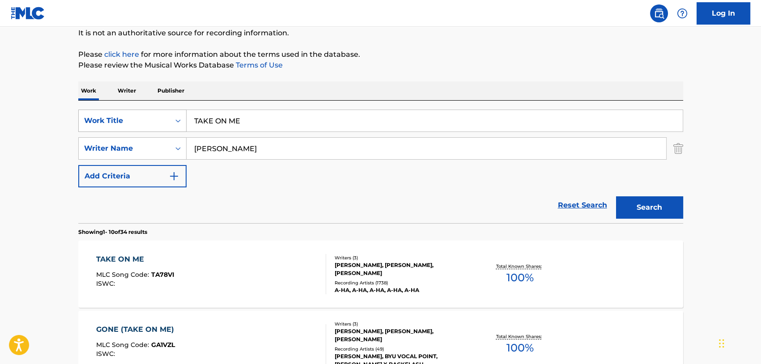
drag, startPoint x: 258, startPoint y: 117, endPoint x: 105, endPoint y: 117, distance: 152.9
click at [105, 117] on div "SearchWithCriteriaef13d441-f4de-4b07-bc99-31a5125e262d Work Title TAKE ON ME" at bounding box center [380, 121] width 605 height 22
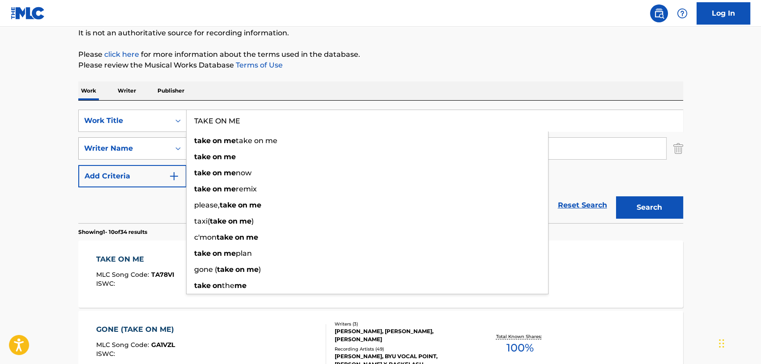
paste input "HE LIVING DAYLIGHTS"
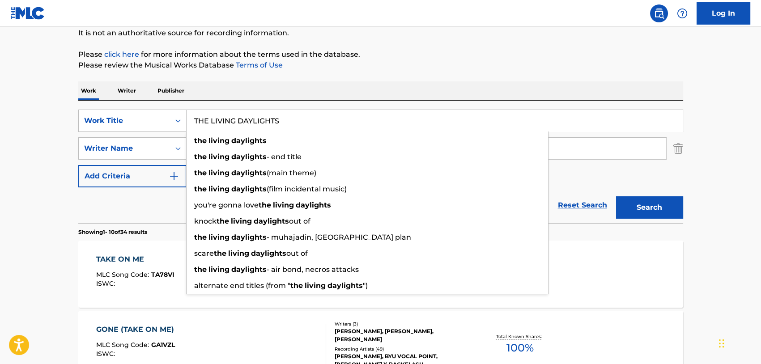
type input "THE LIVING DAYLIGHTS"
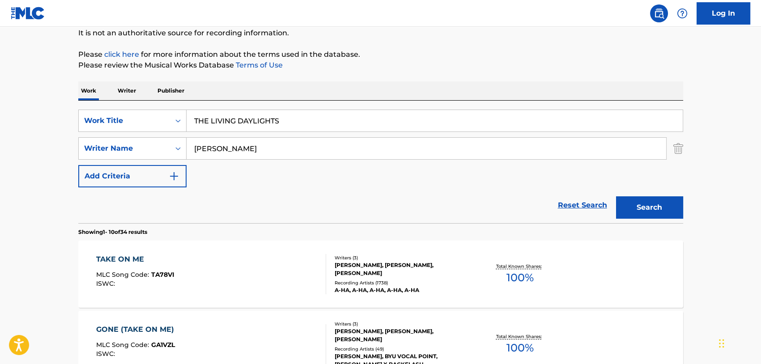
click at [648, 208] on button "Search" at bounding box center [649, 207] width 67 height 22
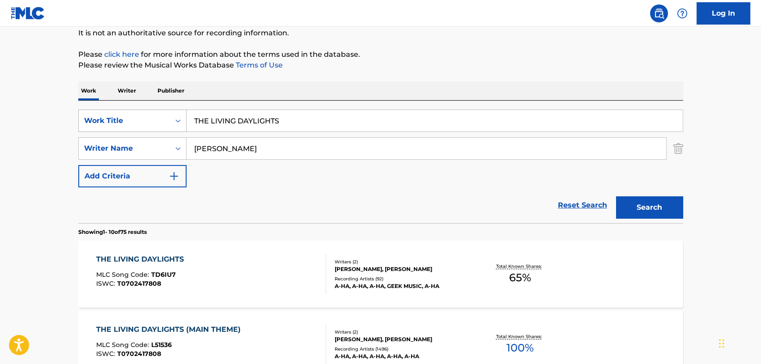
drag, startPoint x: 305, startPoint y: 119, endPoint x: 100, endPoint y: 114, distance: 205.8
click at [100, 114] on div "SearchWithCriteriaef13d441-f4de-4b07-bc99-31a5125e262d Work Title THE LIVING DA…" at bounding box center [380, 121] width 605 height 22
click at [642, 211] on button "Search" at bounding box center [649, 207] width 67 height 22
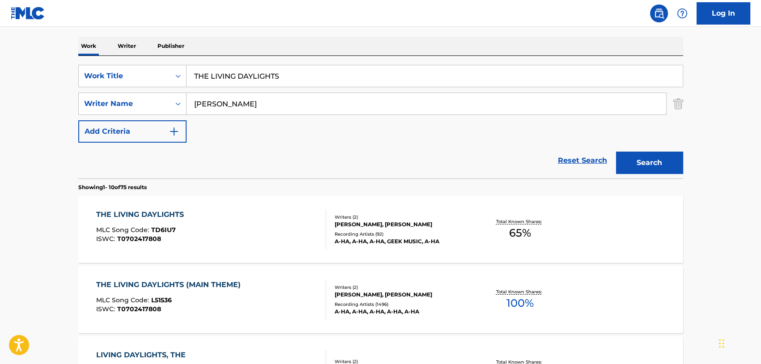
click at [214, 286] on div "THE LIVING DAYLIGHTS (MAIN THEME)" at bounding box center [170, 285] width 149 height 11
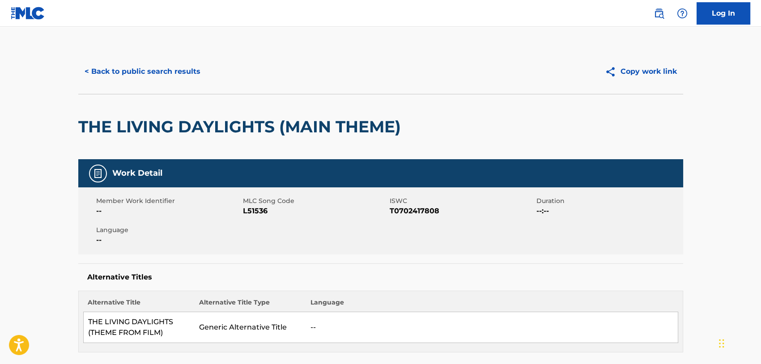
click at [106, 72] on button "< Back to public search results" at bounding box center [142, 71] width 128 height 22
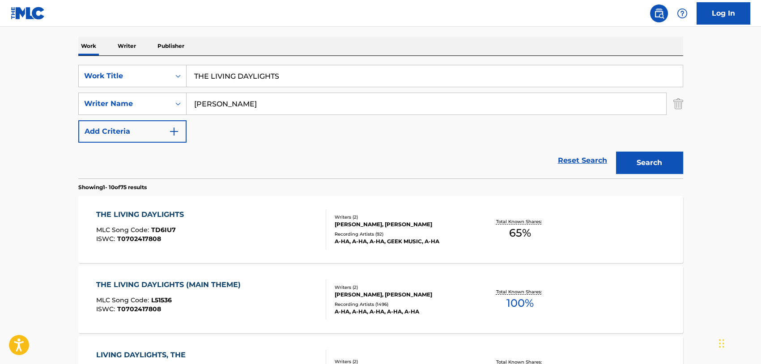
click at [116, 217] on div "THE LIVING DAYLIGHTS" at bounding box center [142, 214] width 92 height 11
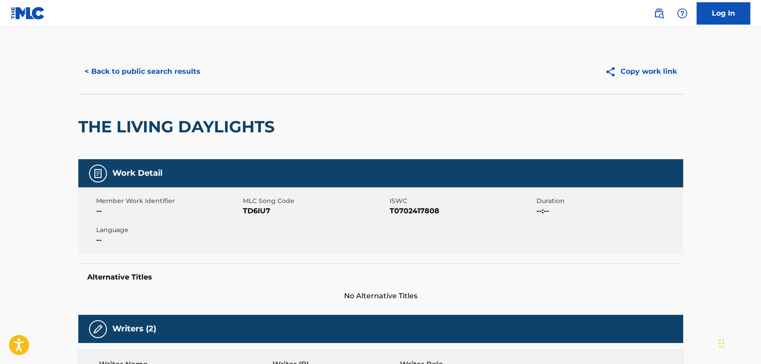
click at [128, 72] on button "< Back to public search results" at bounding box center [142, 71] width 128 height 22
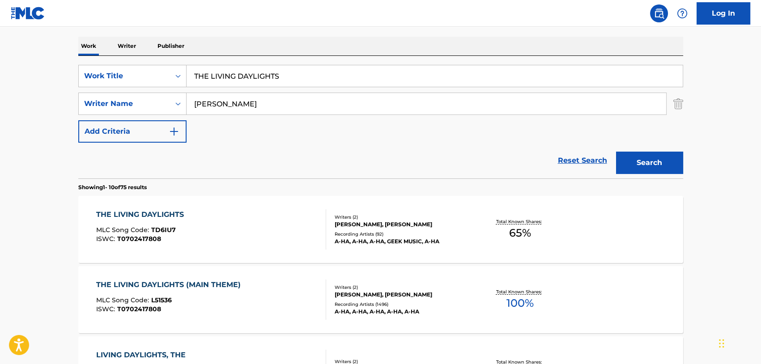
drag, startPoint x: 304, startPoint y: 71, endPoint x: 68, endPoint y: 68, distance: 236.6
paste input "AKE ON ME"
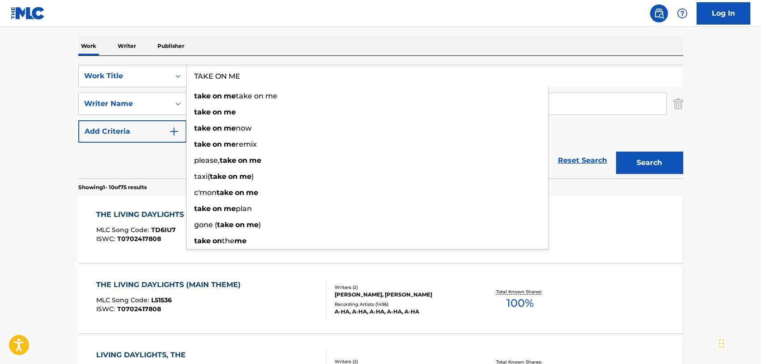
type input "TAKE ON ME"
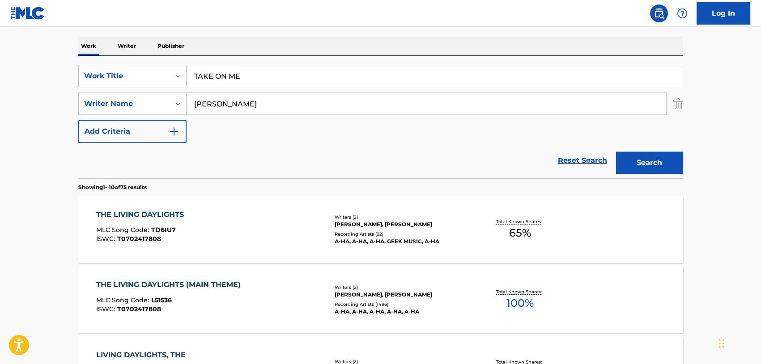
click at [636, 169] on button "Search" at bounding box center [649, 163] width 67 height 22
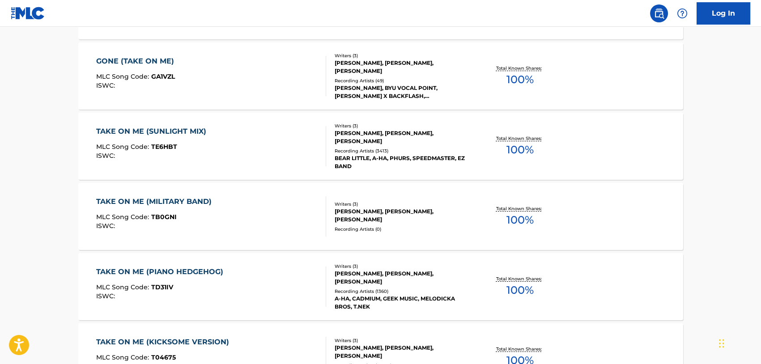
scroll to position [402, 0]
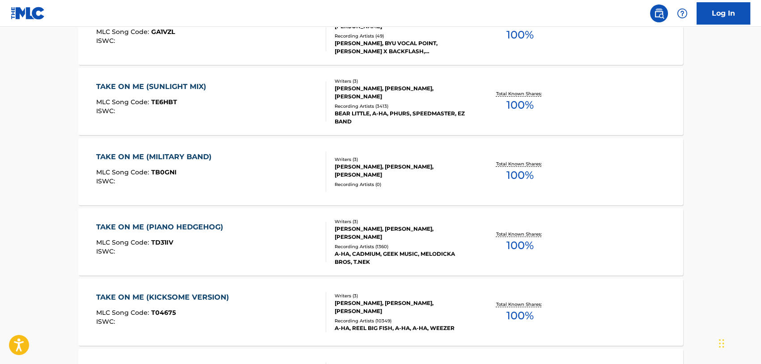
click at [165, 223] on div "TAKE ON ME (PIANO HEDGEHOG)" at bounding box center [161, 227] width 131 height 11
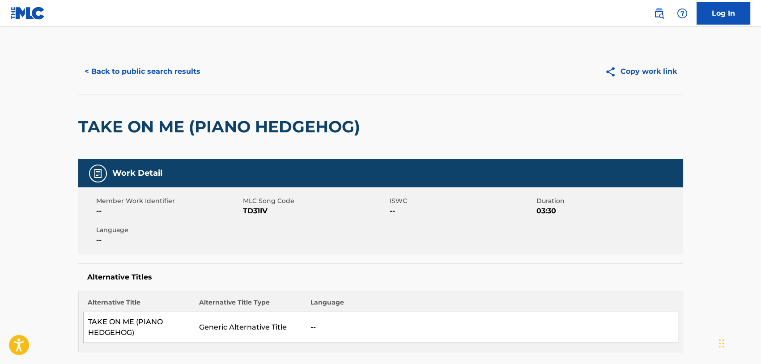
click at [144, 76] on button "< Back to public search results" at bounding box center [142, 71] width 128 height 22
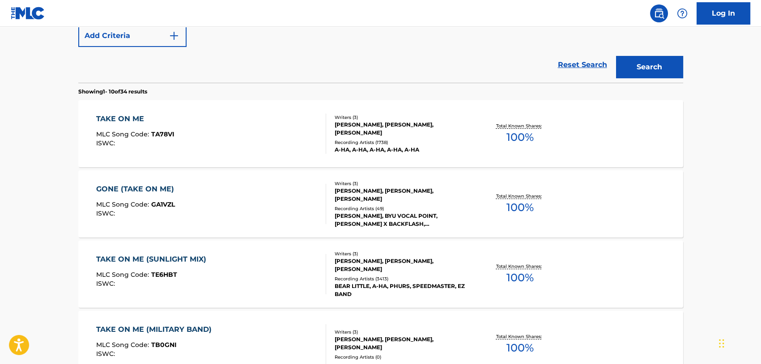
scroll to position [140, 0]
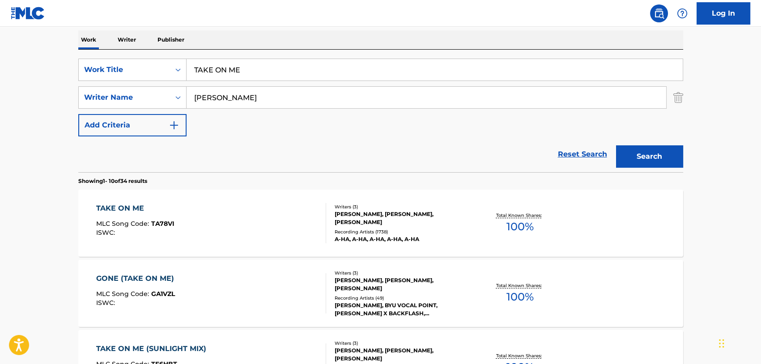
click at [121, 209] on div "TAKE ON ME" at bounding box center [135, 208] width 78 height 11
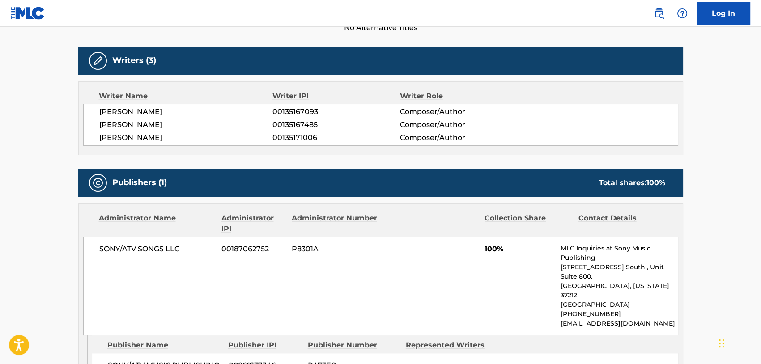
scroll to position [313, 0]
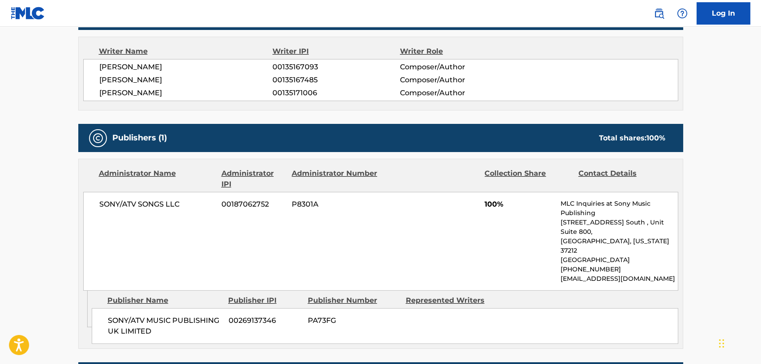
click at [61, 211] on main "< Back to public search results Copy work link TAKE ON ME Work Detail Member Wo…" at bounding box center [380, 205] width 761 height 982
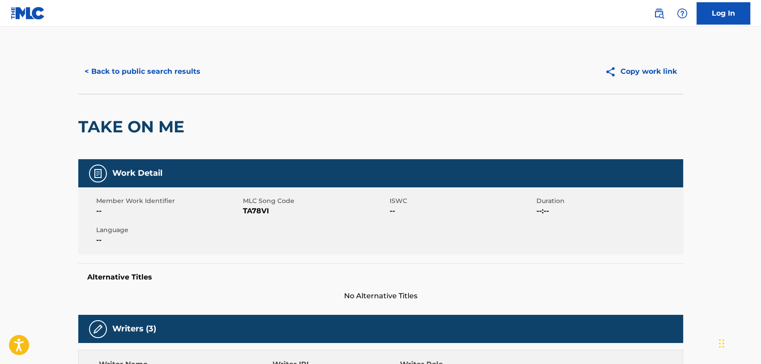
click at [128, 71] on button "< Back to public search results" at bounding box center [142, 71] width 128 height 22
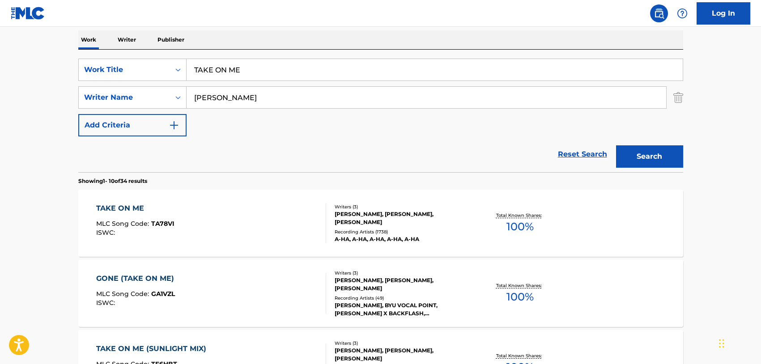
drag, startPoint x: 255, startPoint y: 68, endPoint x: 63, endPoint y: 61, distance: 192.4
paste input "HE LIVING DAYLIGHTS"
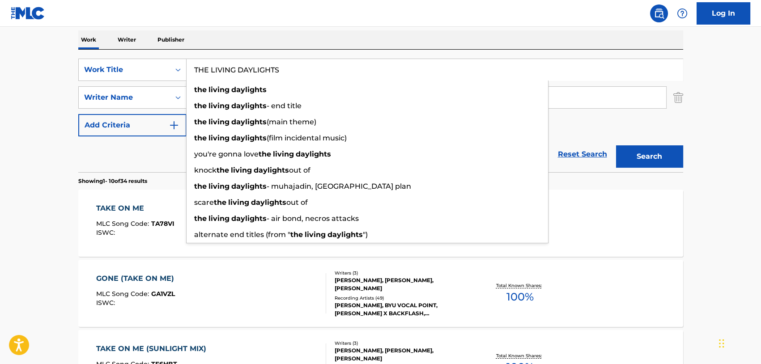
type input "THE LIVING DAYLIGHTS"
click at [642, 158] on button "Search" at bounding box center [649, 156] width 67 height 22
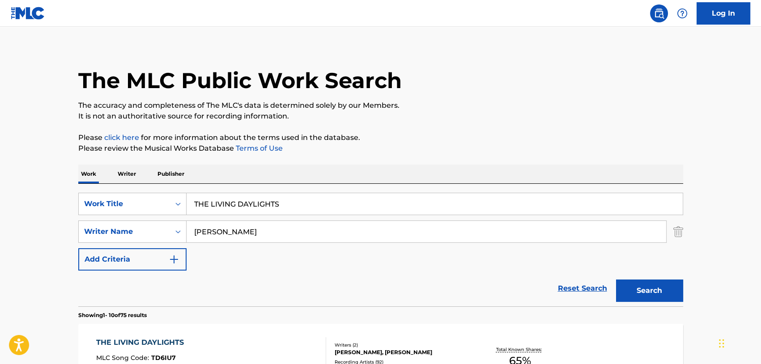
scroll to position [0, 0]
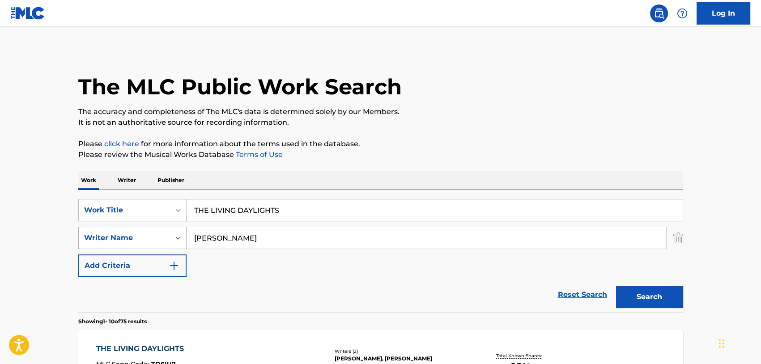
drag, startPoint x: 280, startPoint y: 237, endPoint x: 125, endPoint y: 233, distance: 154.8
click at [125, 233] on div "SearchWithCriteriae48ed9e7-d642-4de4-ab54-12c69a5c0831 Writer Name PAL WAAKTAAR" at bounding box center [380, 238] width 605 height 22
paste input "WILLIAM EARL"
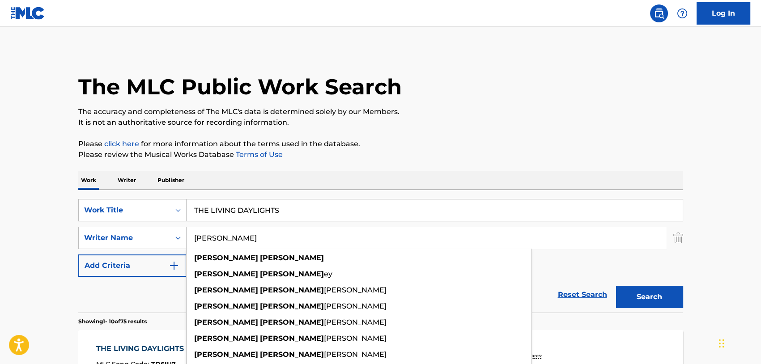
type input "WILLIAM EARL"
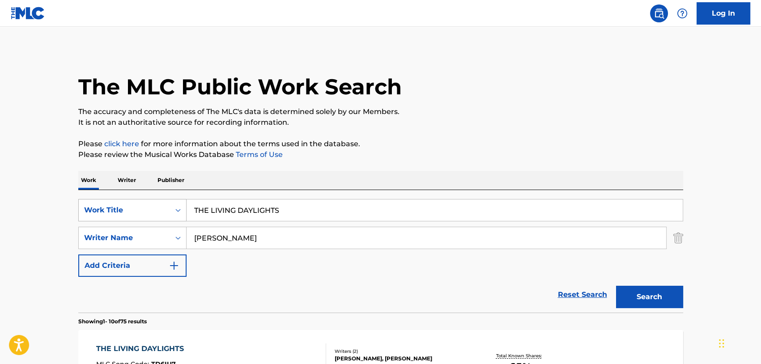
drag, startPoint x: 305, startPoint y: 205, endPoint x: 114, endPoint y: 203, distance: 190.5
click at [114, 203] on div "SearchWithCriteriaef13d441-f4de-4b07-bc99-31a5125e262d Work Title THE LIVING DA…" at bounding box center [380, 210] width 605 height 22
paste input "BACK AND FORTH"
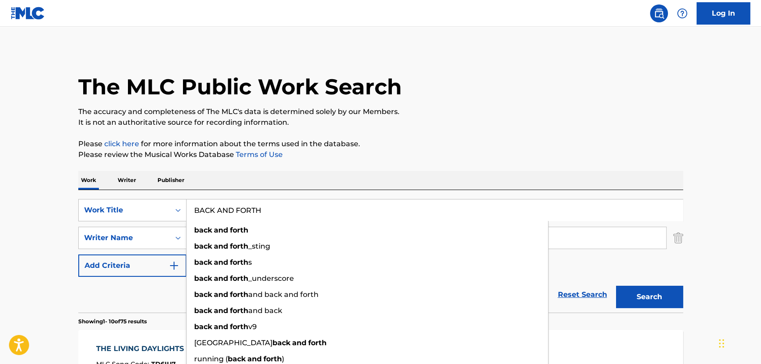
click at [633, 297] on button "Search" at bounding box center [649, 297] width 67 height 22
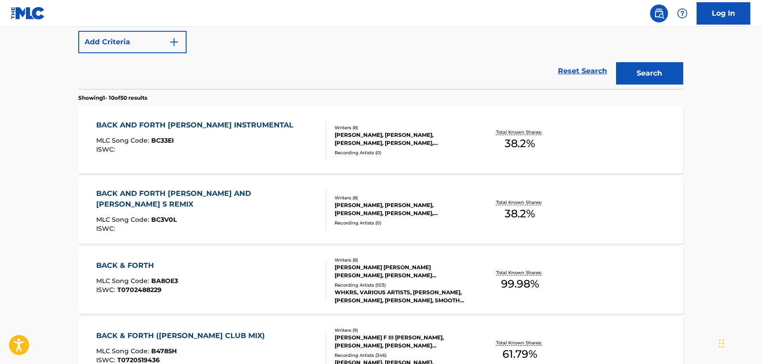
scroll to position [268, 0]
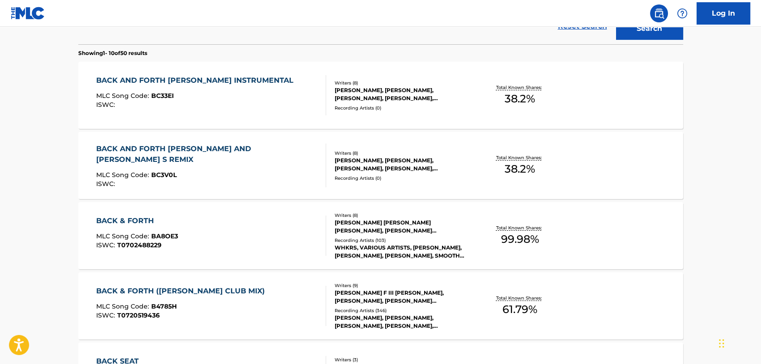
click at [47, 216] on main "The MLC Public Work Search The accuracy and completeness of The MLC's data is d…" at bounding box center [380, 285] width 761 height 1053
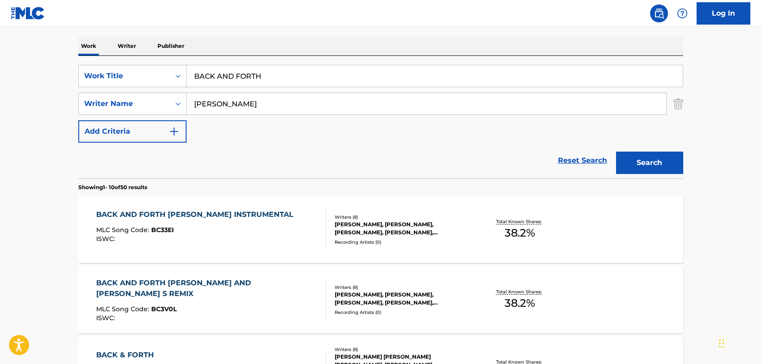
scroll to position [0, 0]
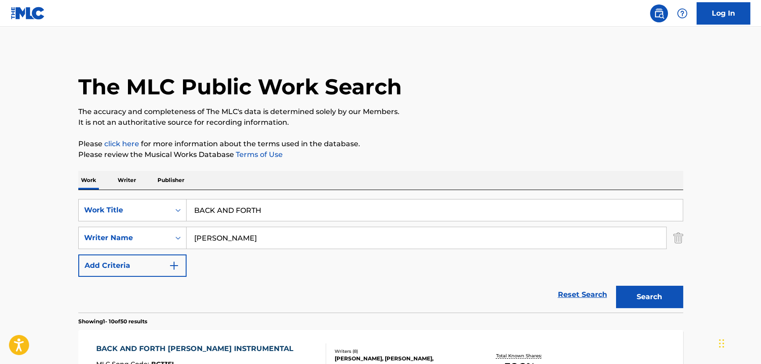
click at [234, 209] on input "BACK AND FORTH" at bounding box center [434, 209] width 496 height 21
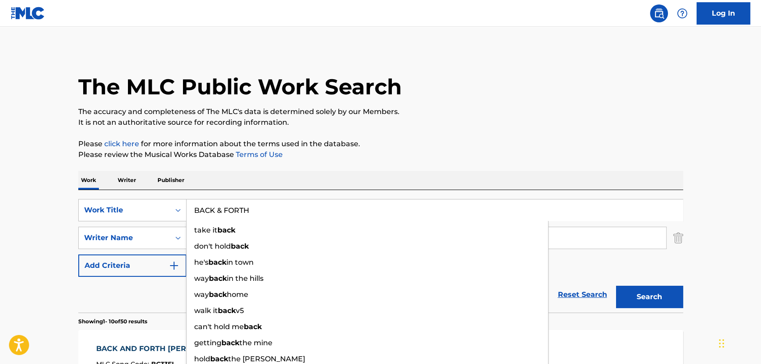
type input "BACK & FORTH"
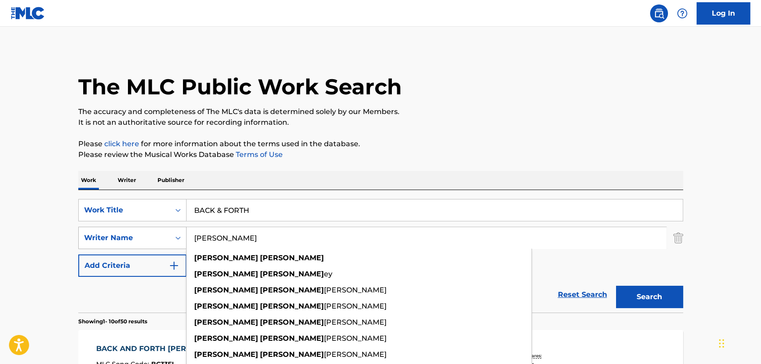
drag, startPoint x: 256, startPoint y: 238, endPoint x: 101, endPoint y: 228, distance: 155.1
click at [98, 227] on div "SearchWithCriteriae48ed9e7-d642-4de4-ab54-12c69a5c0831 Writer Name WILLIAM EARL…" at bounding box center [380, 238] width 605 height 22
paste input "ROBERT S KELLY"
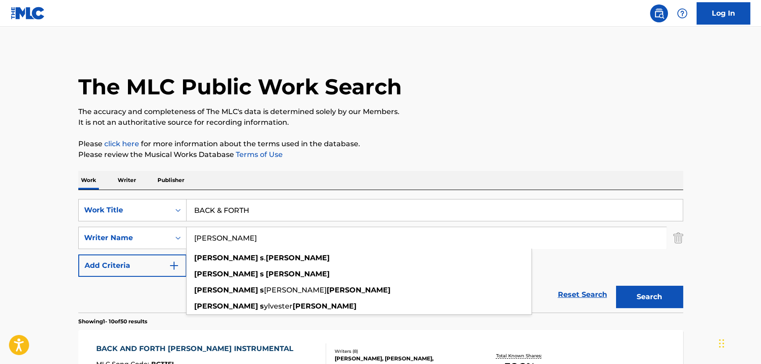
type input "ROBERT S KELLY"
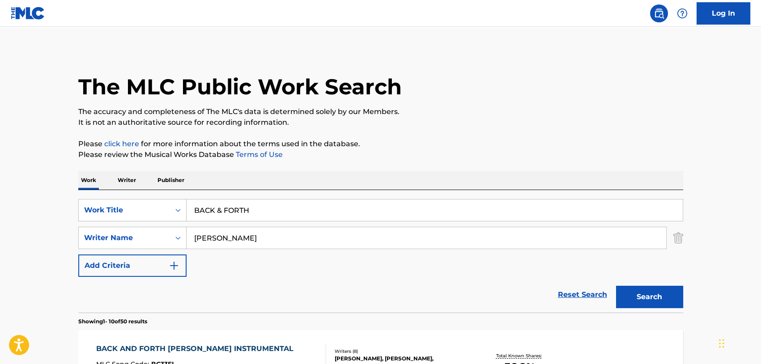
click at [624, 304] on button "Search" at bounding box center [649, 297] width 67 height 22
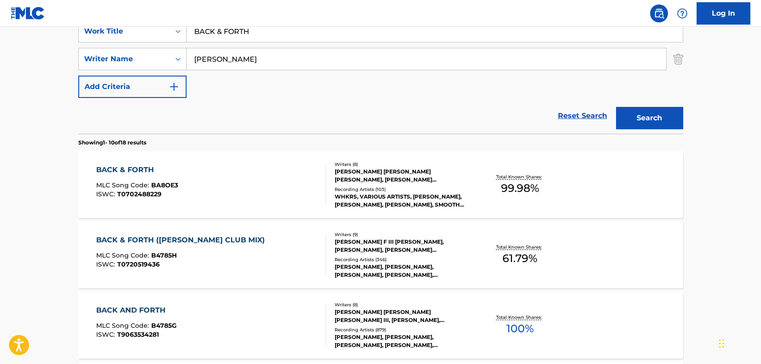
scroll to position [224, 0]
